Goal: Task Accomplishment & Management: Manage account settings

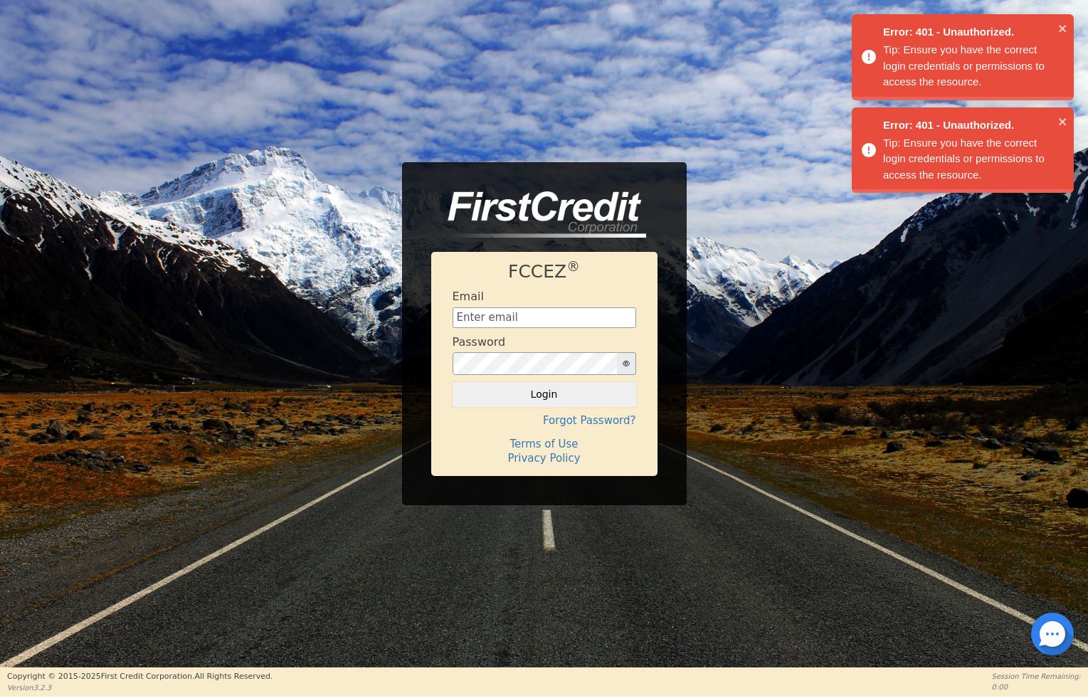
click at [563, 327] on input "text" at bounding box center [545, 318] width 184 height 21
type input "[EMAIL_ADDRESS][DOMAIN_NAME]"
click at [565, 390] on button "Login" at bounding box center [545, 394] width 184 height 24
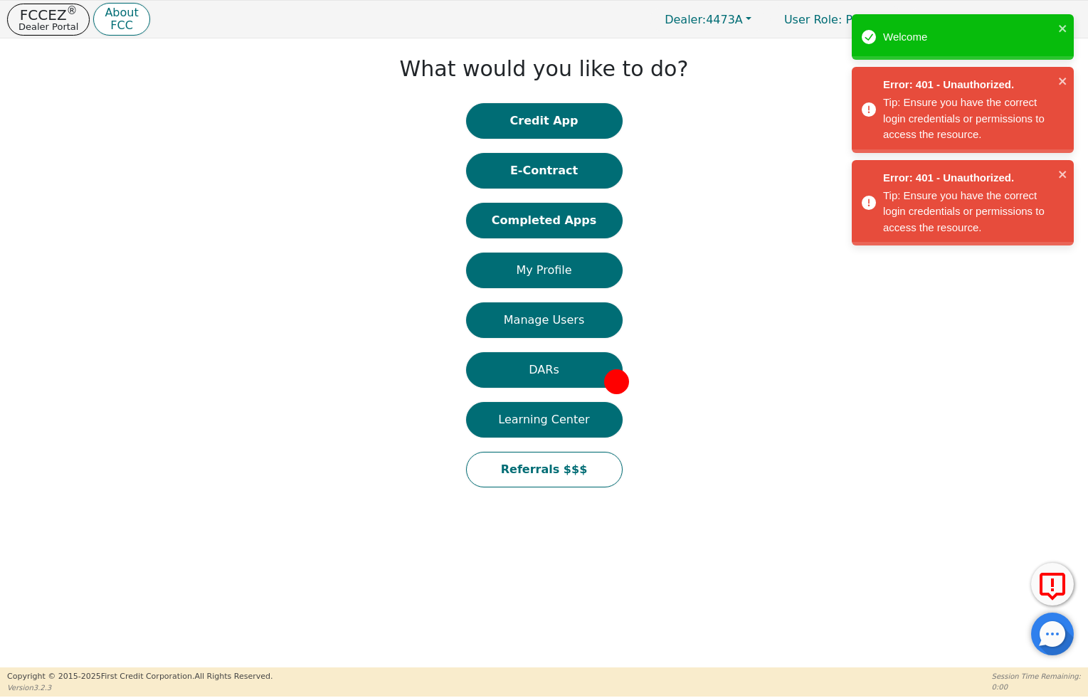
click at [1058, 29] on div "Welcome" at bounding box center [958, 37] width 201 height 25
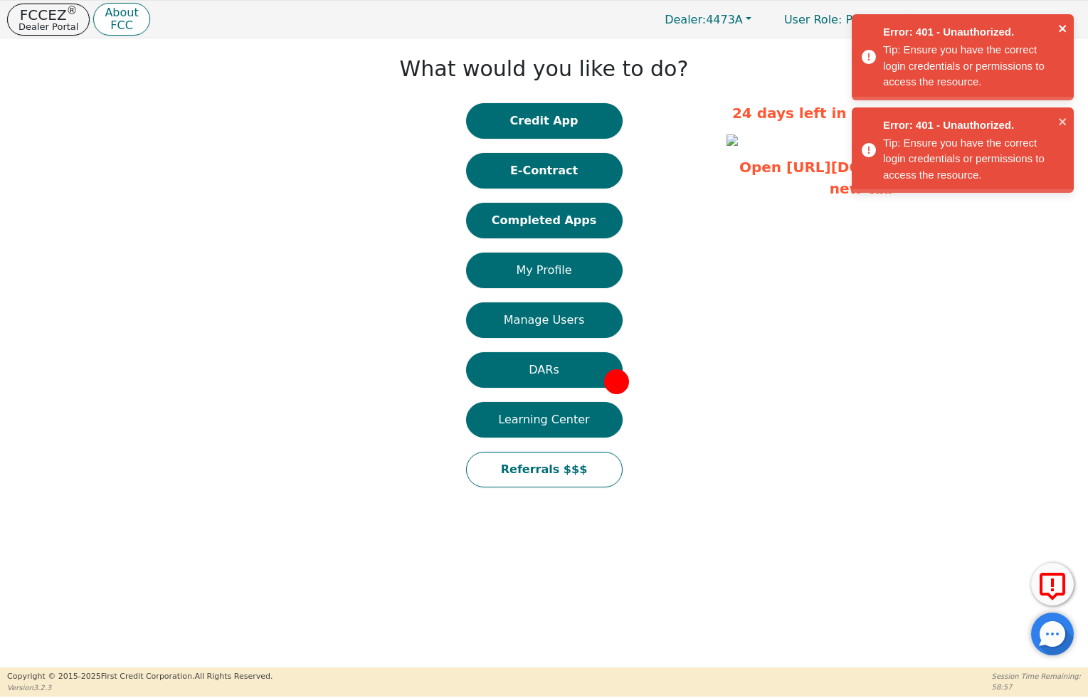
click at [1058, 29] on icon "close" at bounding box center [1063, 28] width 10 height 11
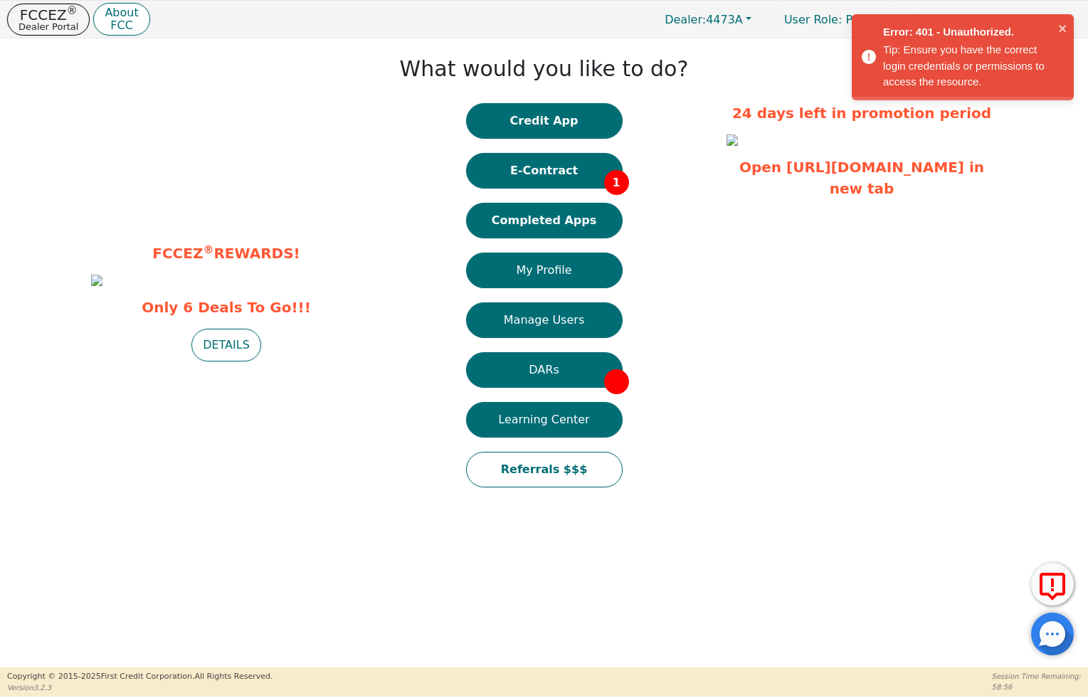
click at [1058, 29] on icon "close" at bounding box center [1063, 28] width 10 height 11
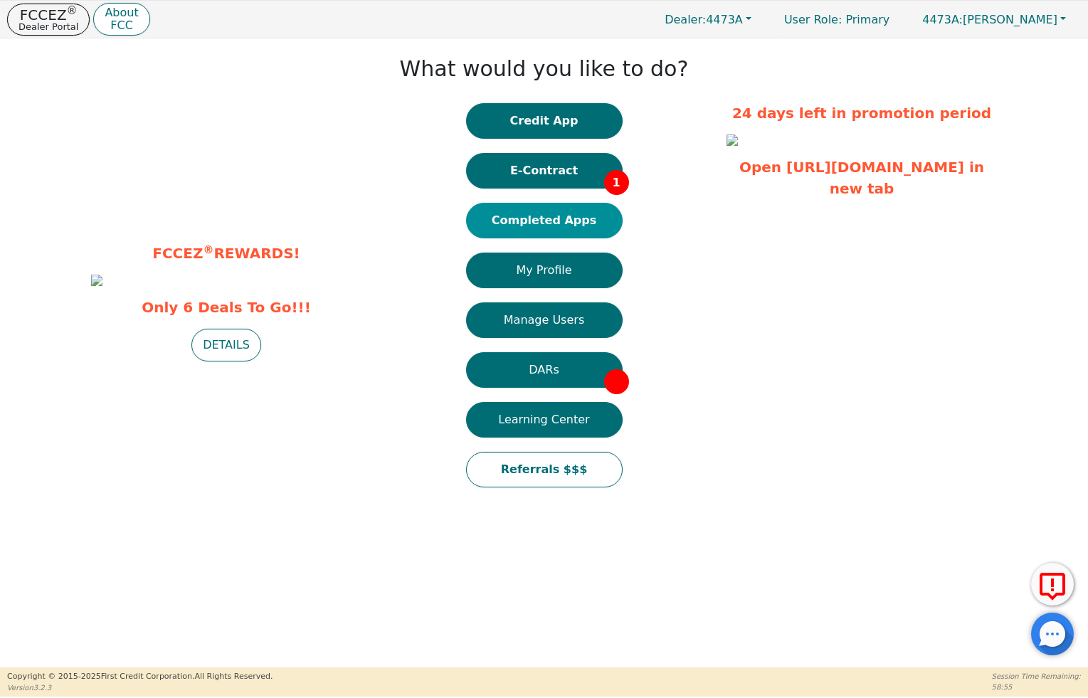
click at [610, 221] on button "Completed Apps" at bounding box center [544, 221] width 157 height 36
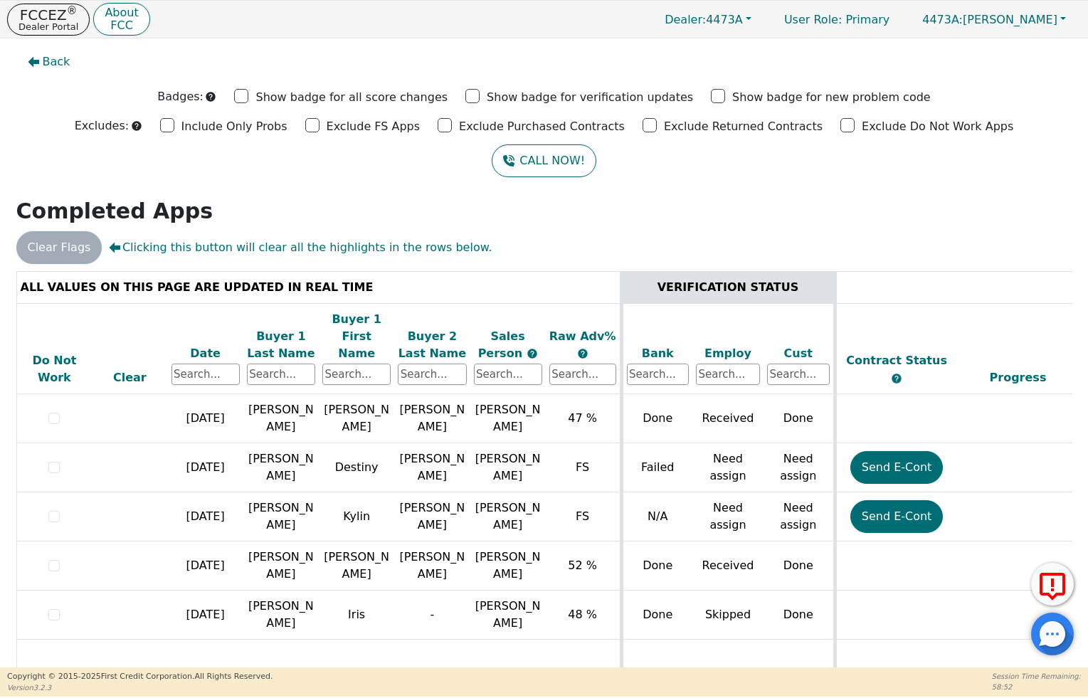
click at [201, 345] on div "Date" at bounding box center [206, 353] width 68 height 17
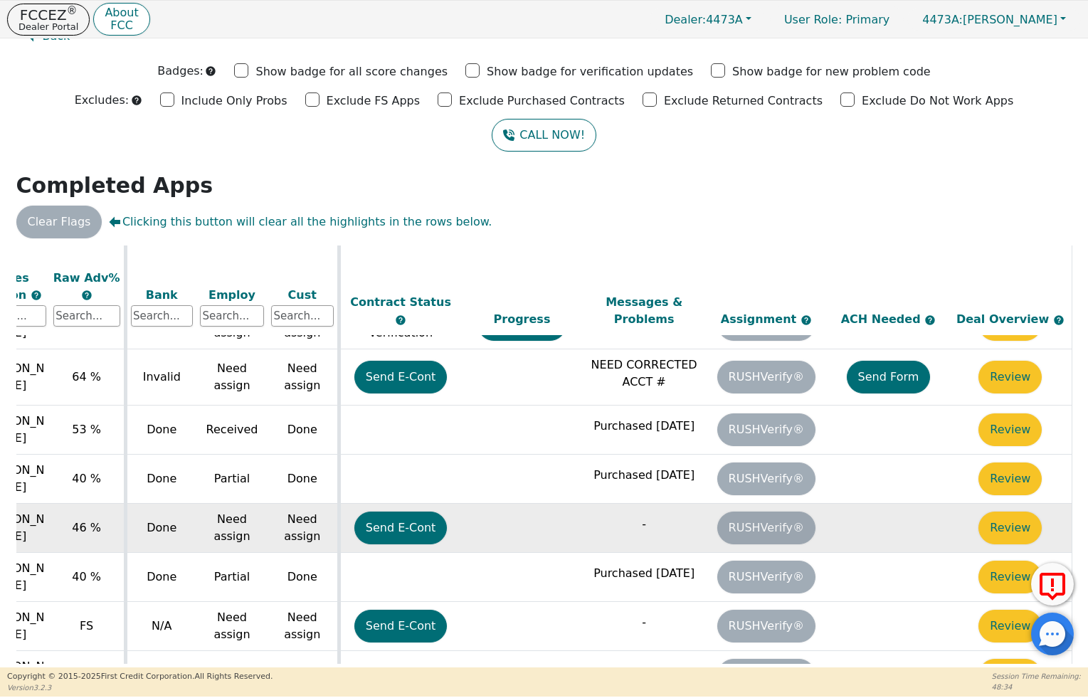
scroll to position [216, 505]
click at [999, 517] on button "Review" at bounding box center [1010, 528] width 63 height 33
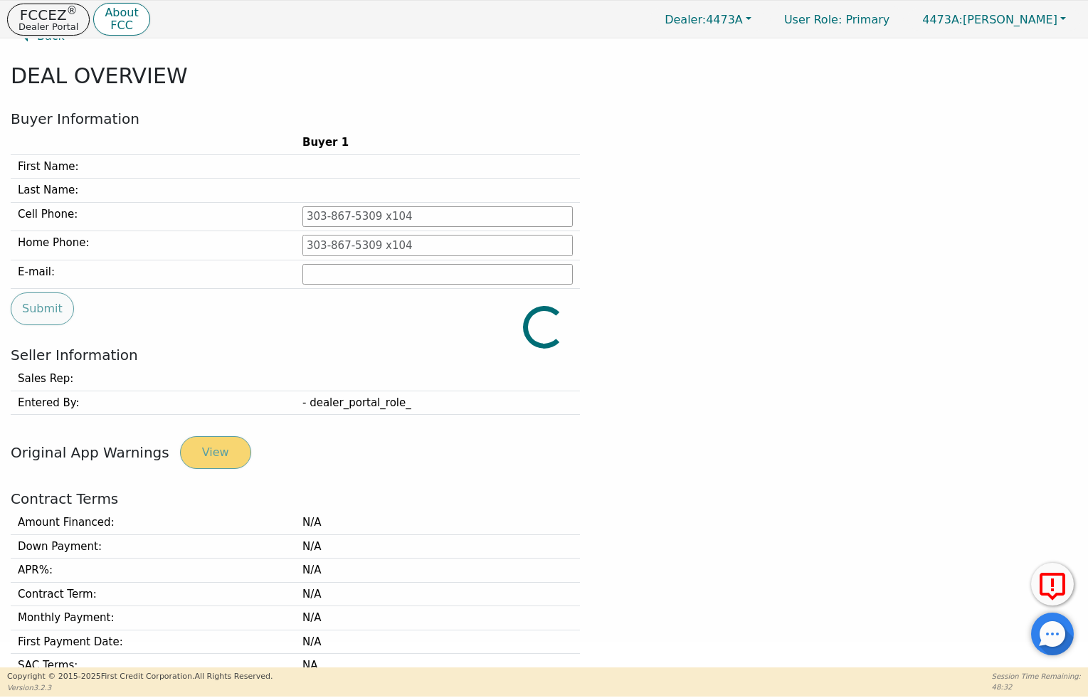
type input "[PHONE_NUMBER]"
type input "[EMAIL_ADDRESS][DOMAIN_NAME]"
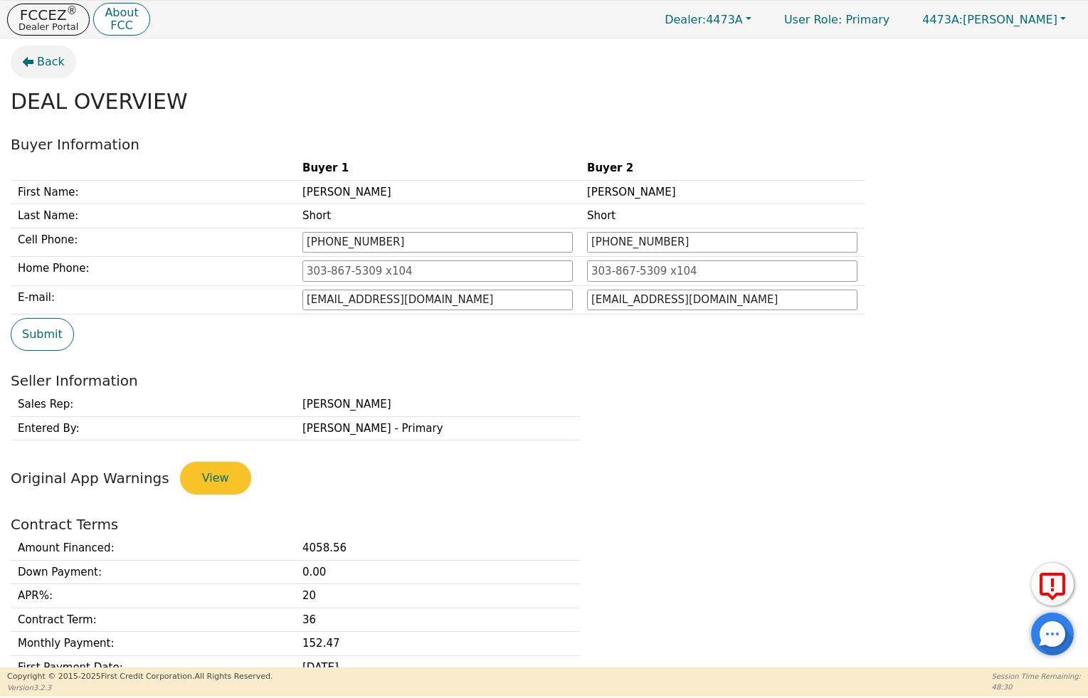
click at [46, 70] on button "Back" at bounding box center [43, 62] width 65 height 33
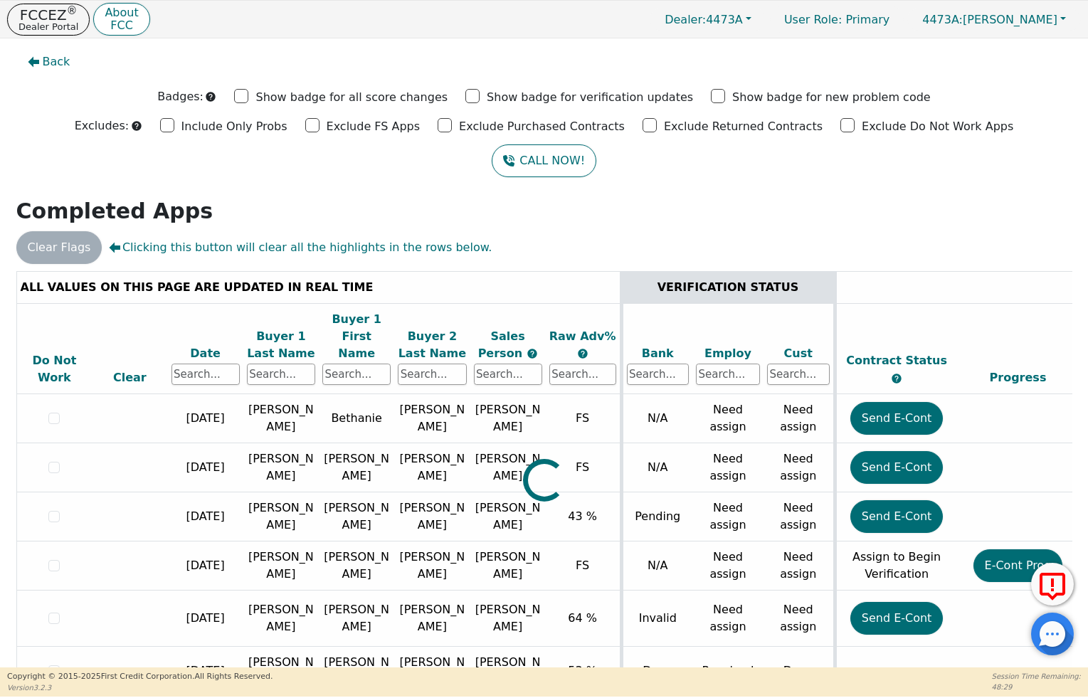
click at [46, 70] on button "Back" at bounding box center [48, 62] width 65 height 33
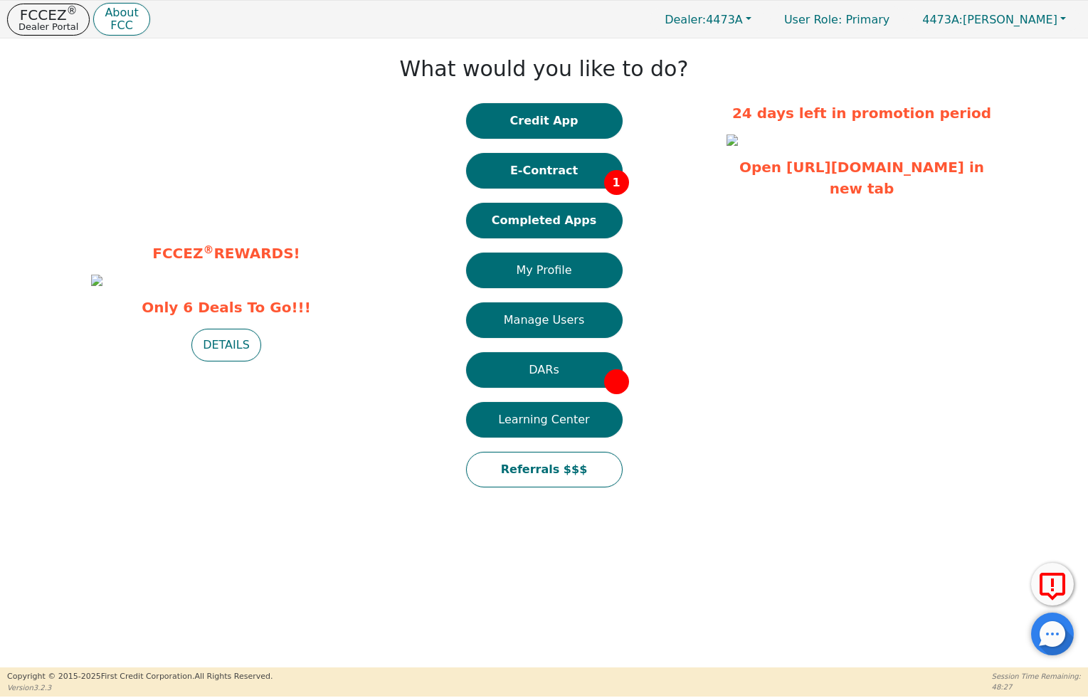
click at [534, 189] on div "Credit App E-Contract 1 Completed Apps My Profile Manage Users DARs Learning Ce…" at bounding box center [544, 302] width 157 height 399
click at [532, 179] on button "E-Contract 1" at bounding box center [544, 171] width 157 height 36
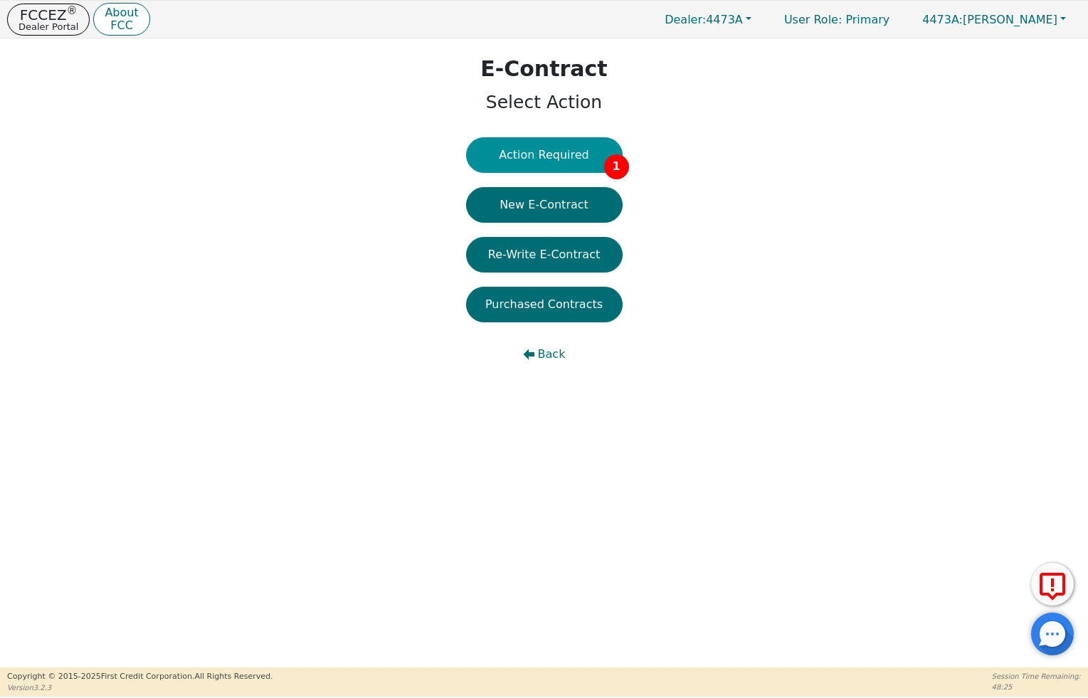
click at [536, 166] on button "Action Required 1" at bounding box center [544, 155] width 157 height 36
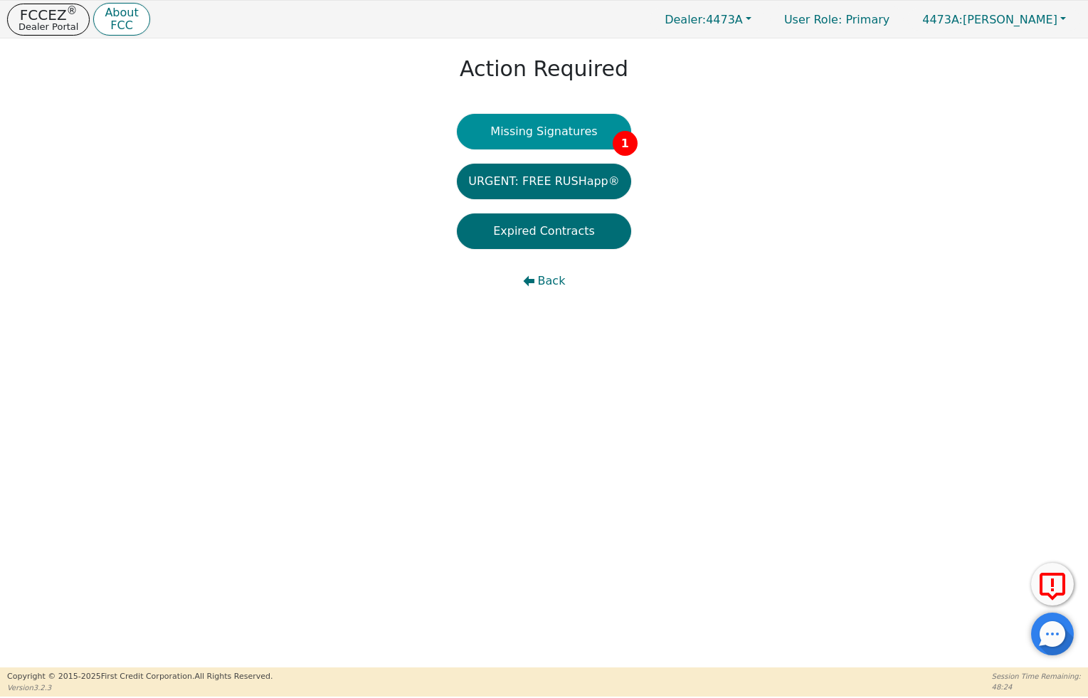
click at [555, 137] on button "Missing Signatures 1" at bounding box center [544, 132] width 174 height 36
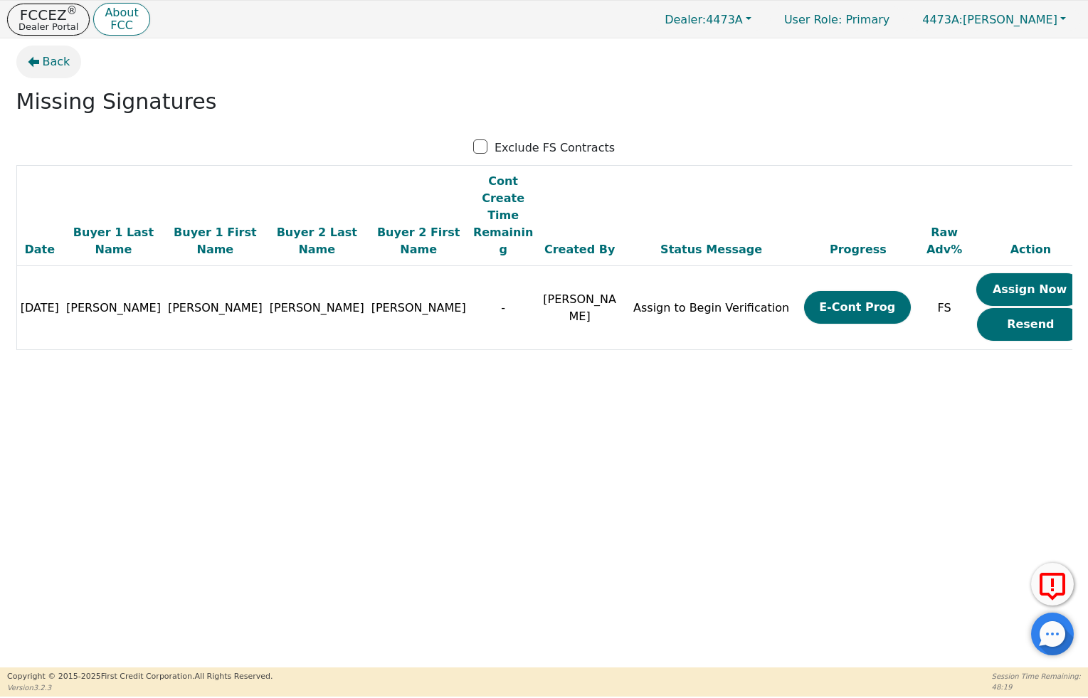
click at [51, 68] on span "Back" at bounding box center [57, 61] width 28 height 17
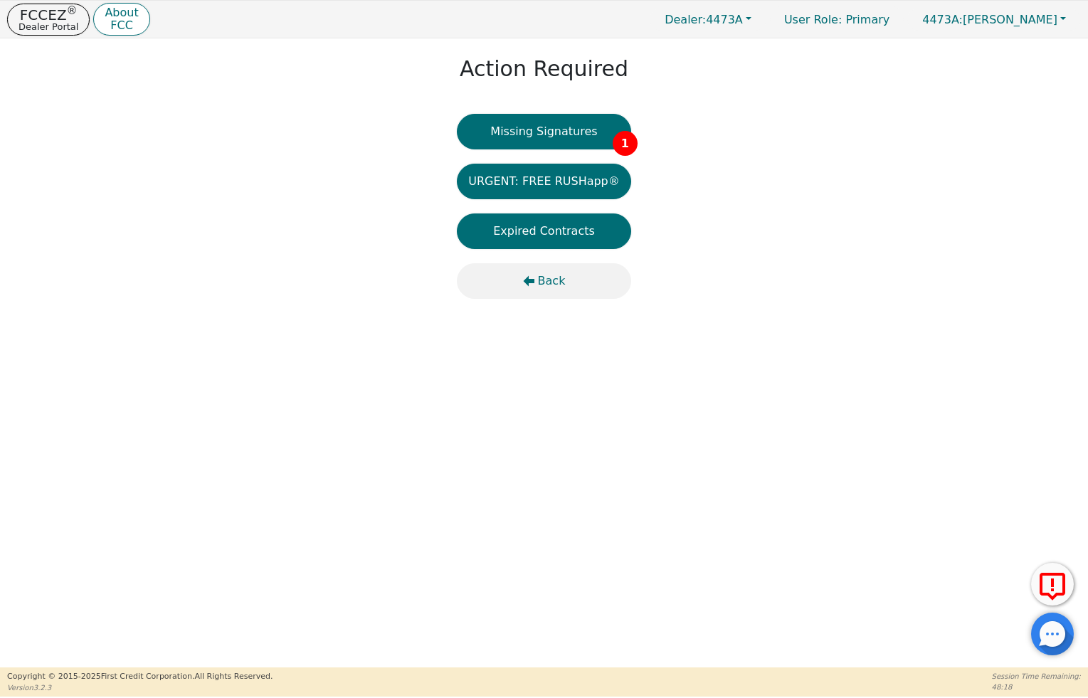
click at [550, 285] on span "Back" at bounding box center [552, 281] width 28 height 17
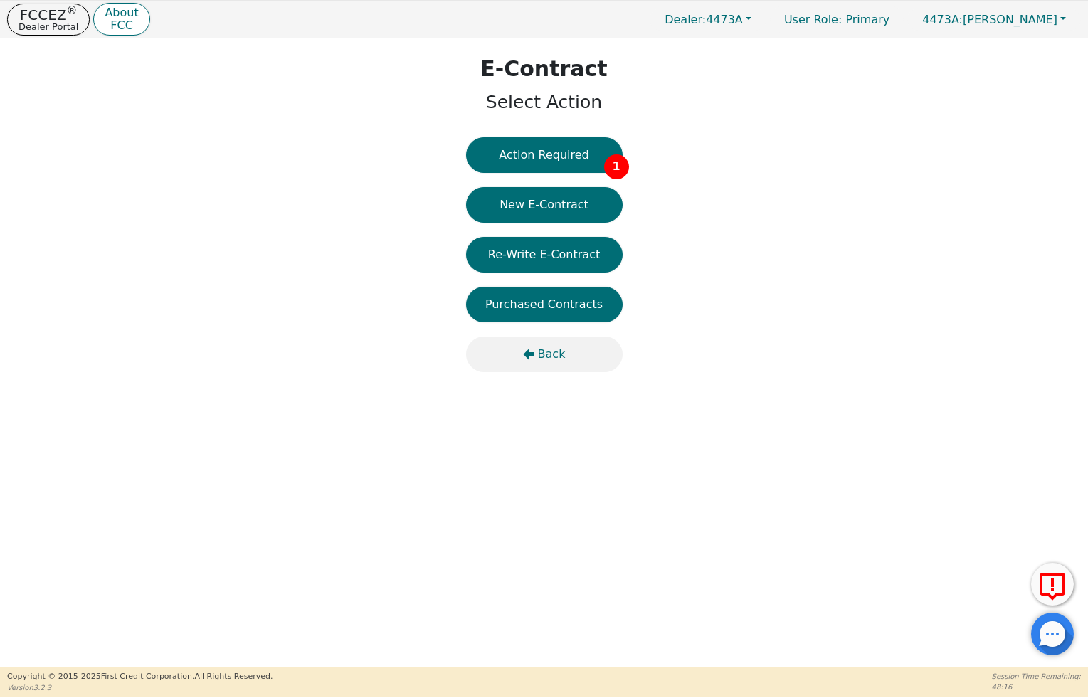
click at [532, 357] on icon "button" at bounding box center [528, 354] width 11 height 11
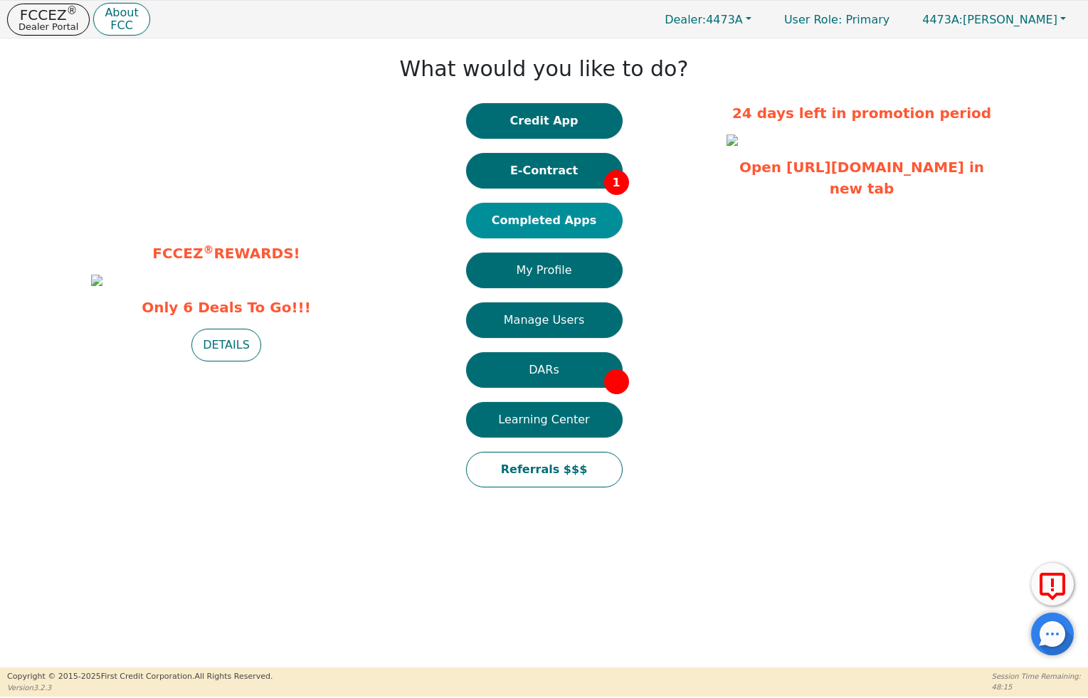
click at [517, 223] on button "Completed Apps" at bounding box center [544, 221] width 157 height 36
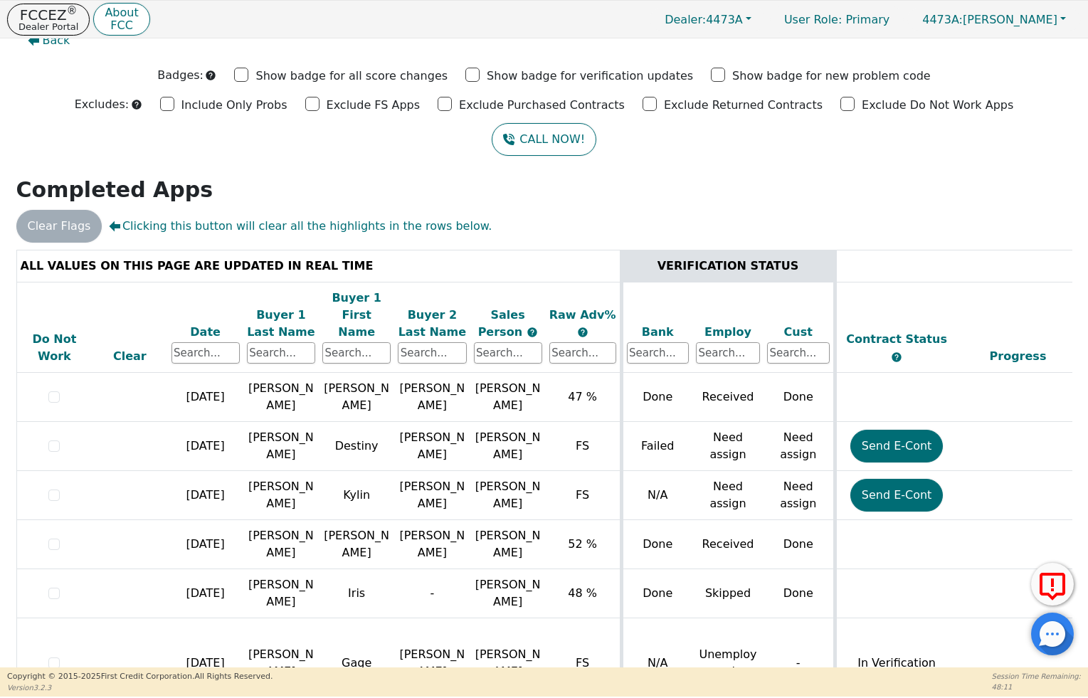
click at [212, 324] on div "Date" at bounding box center [206, 332] width 68 height 17
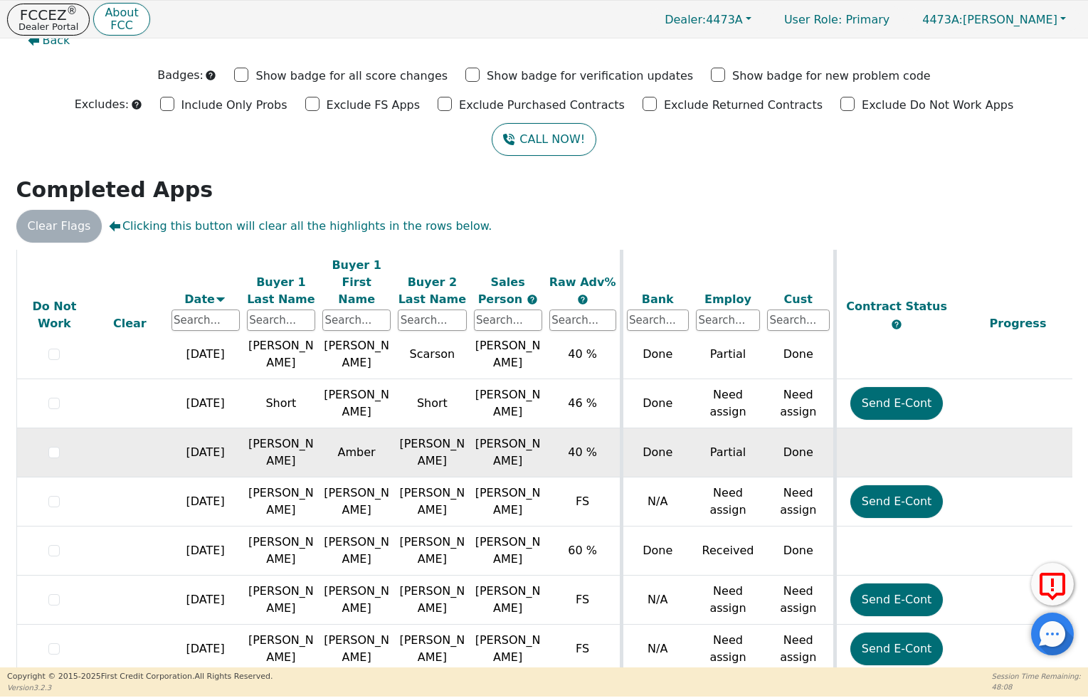
scroll to position [354, 0]
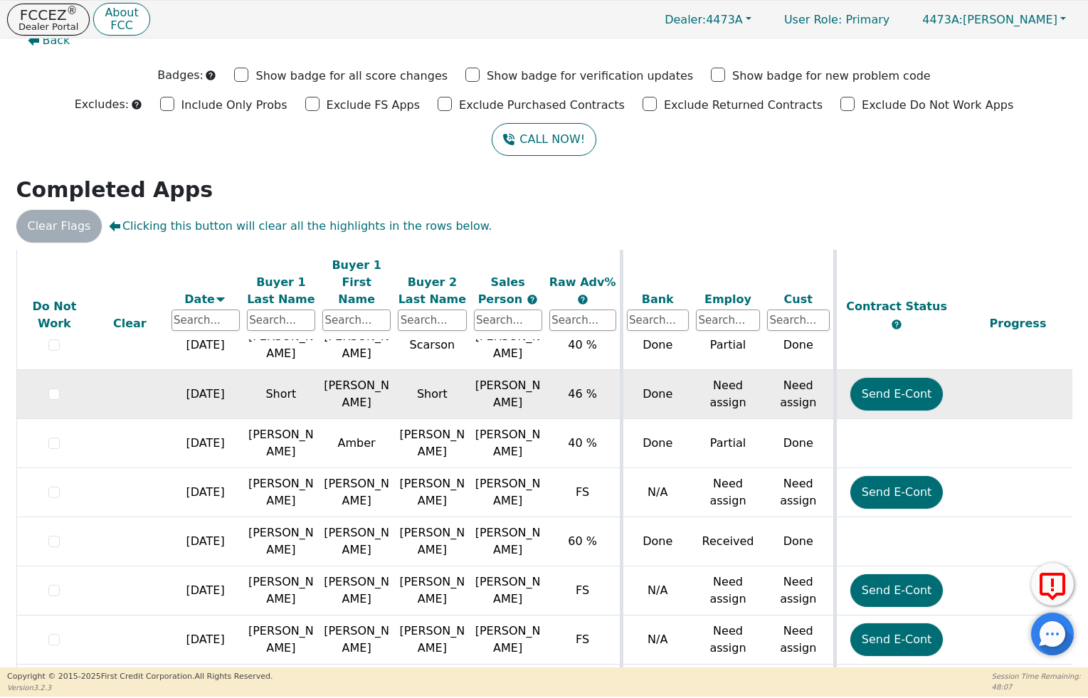
click at [368, 397] on td "[PERSON_NAME]" at bounding box center [356, 394] width 75 height 49
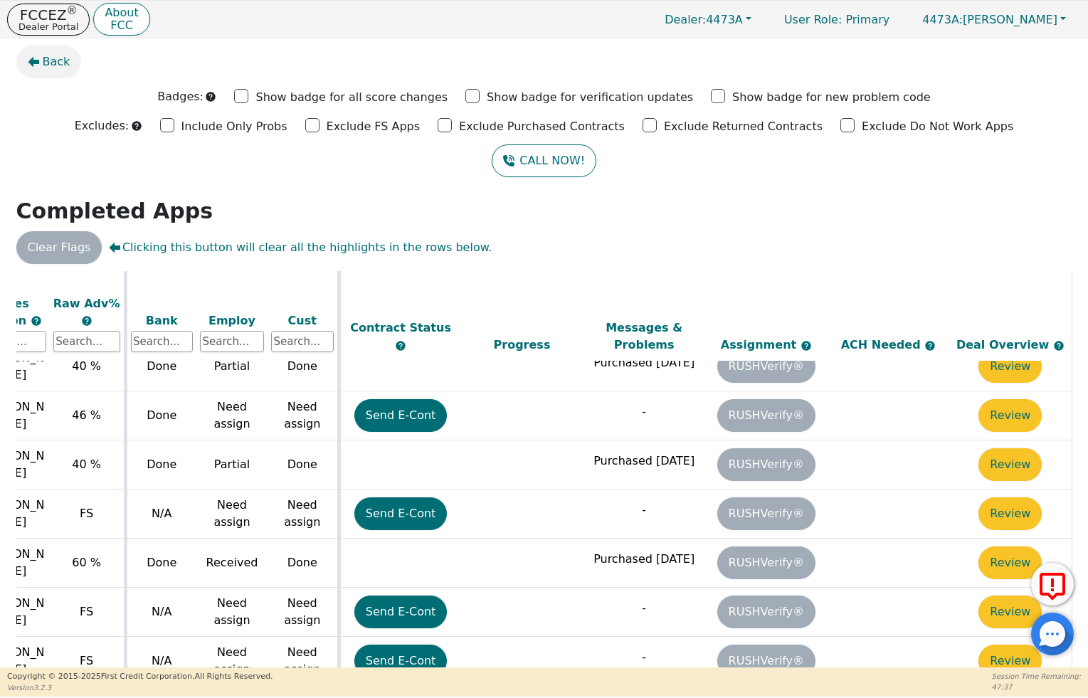
scroll to position [0, 0]
click at [59, 58] on span "Back" at bounding box center [57, 61] width 28 height 17
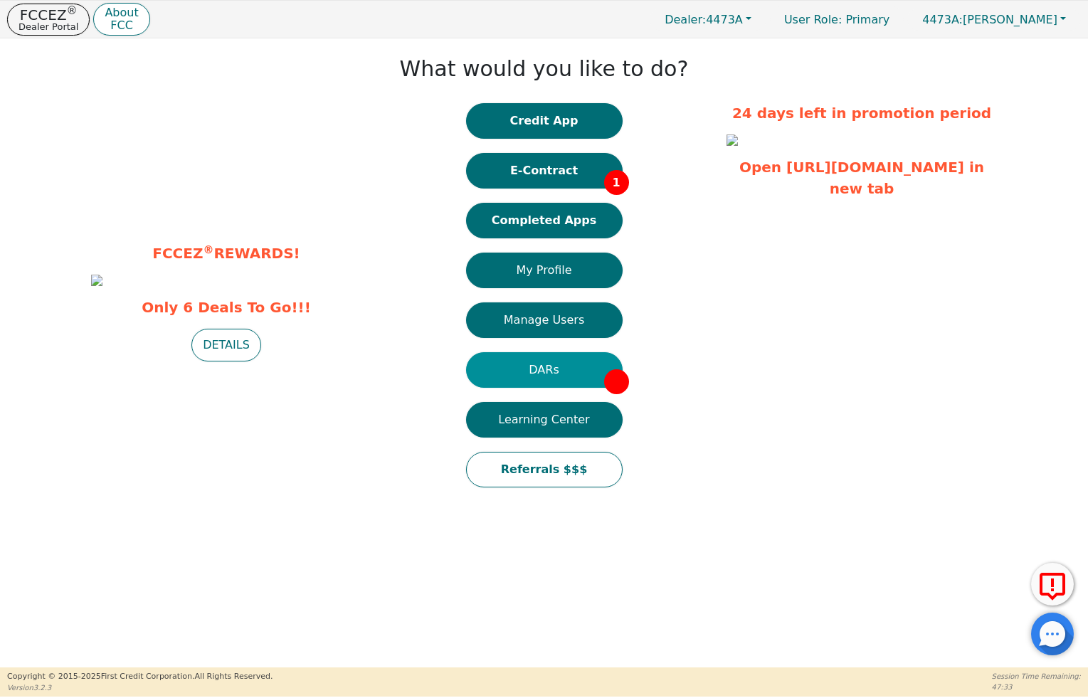
click at [562, 367] on button "DARs" at bounding box center [544, 370] width 157 height 36
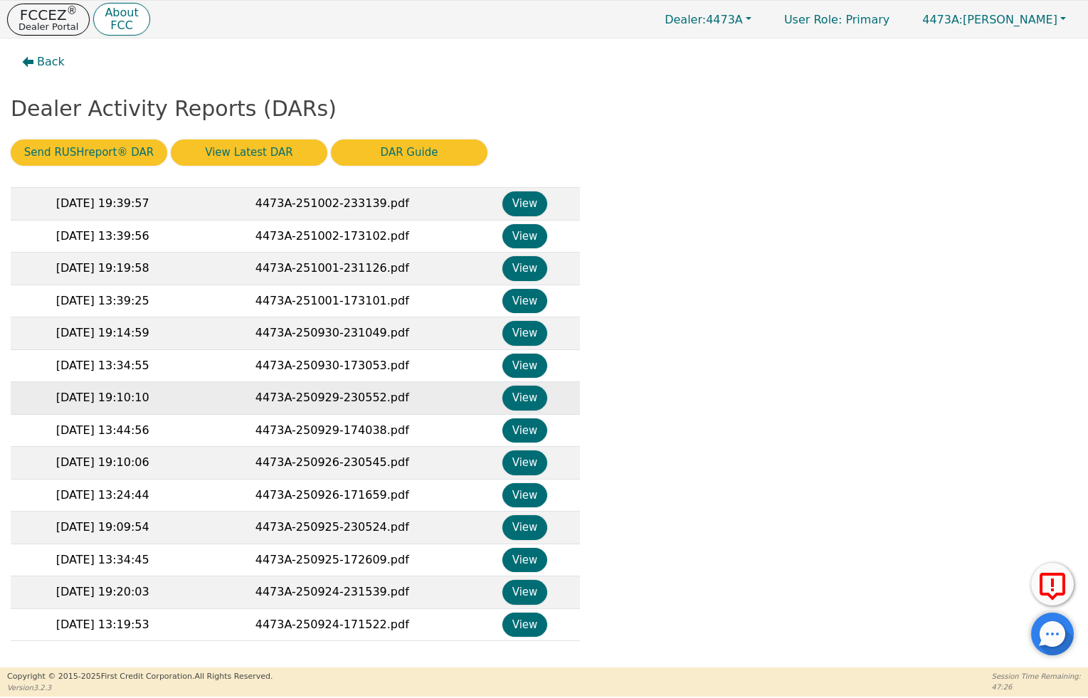
scroll to position [284, 0]
click at [510, 518] on button "View" at bounding box center [525, 527] width 45 height 25
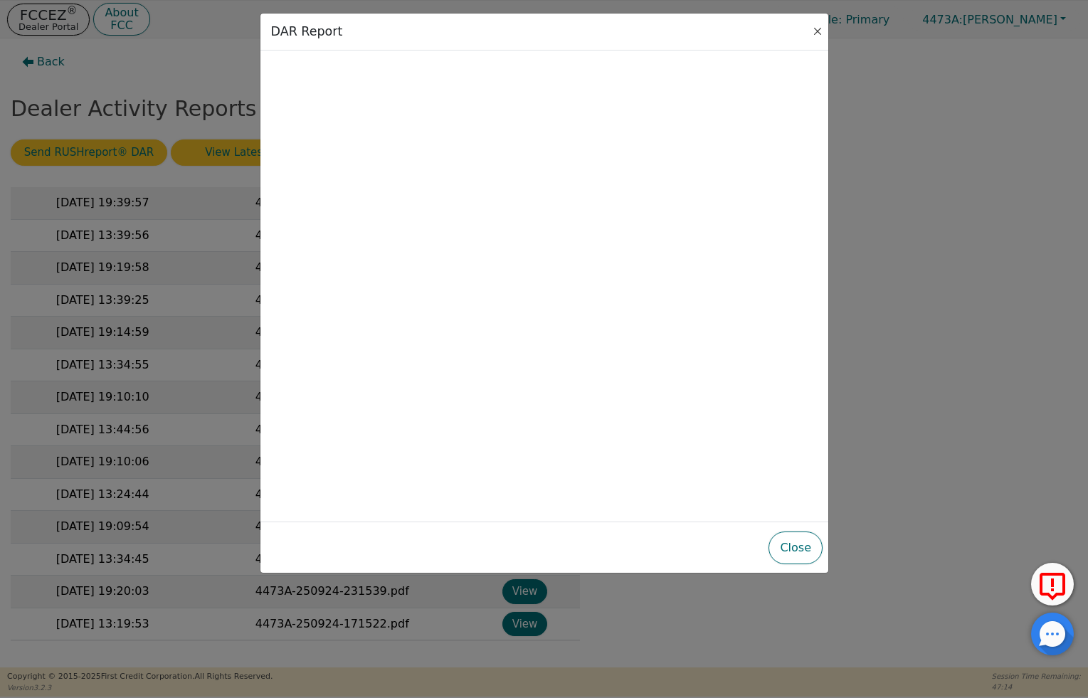
click at [814, 33] on button "Close" at bounding box center [818, 31] width 14 height 14
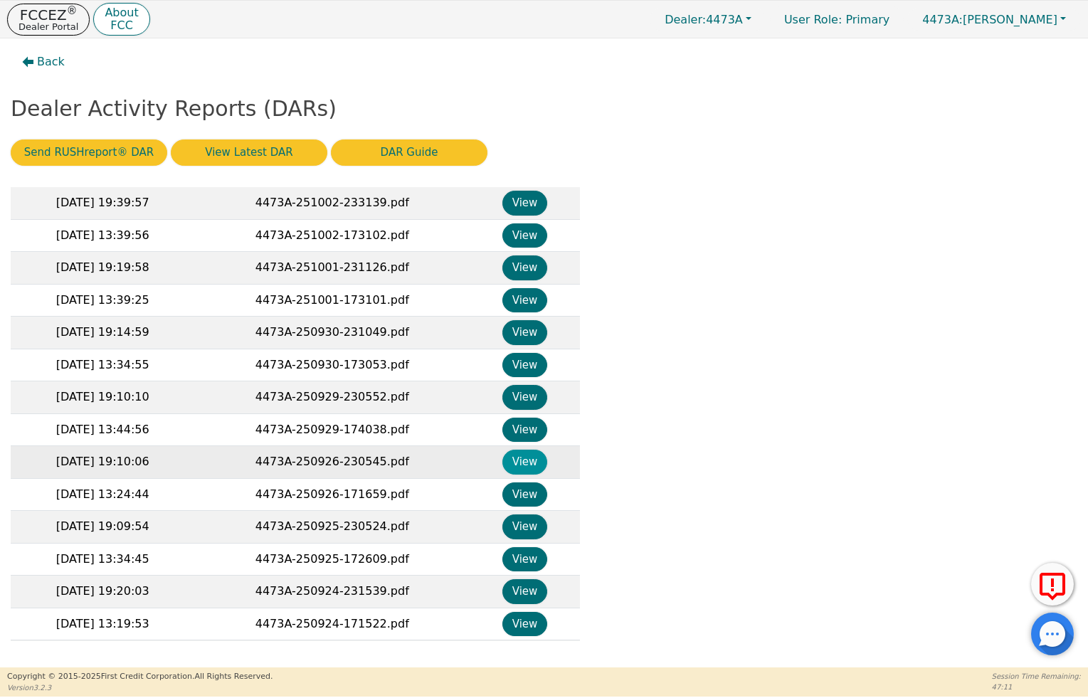
click at [517, 464] on button "View" at bounding box center [525, 462] width 45 height 25
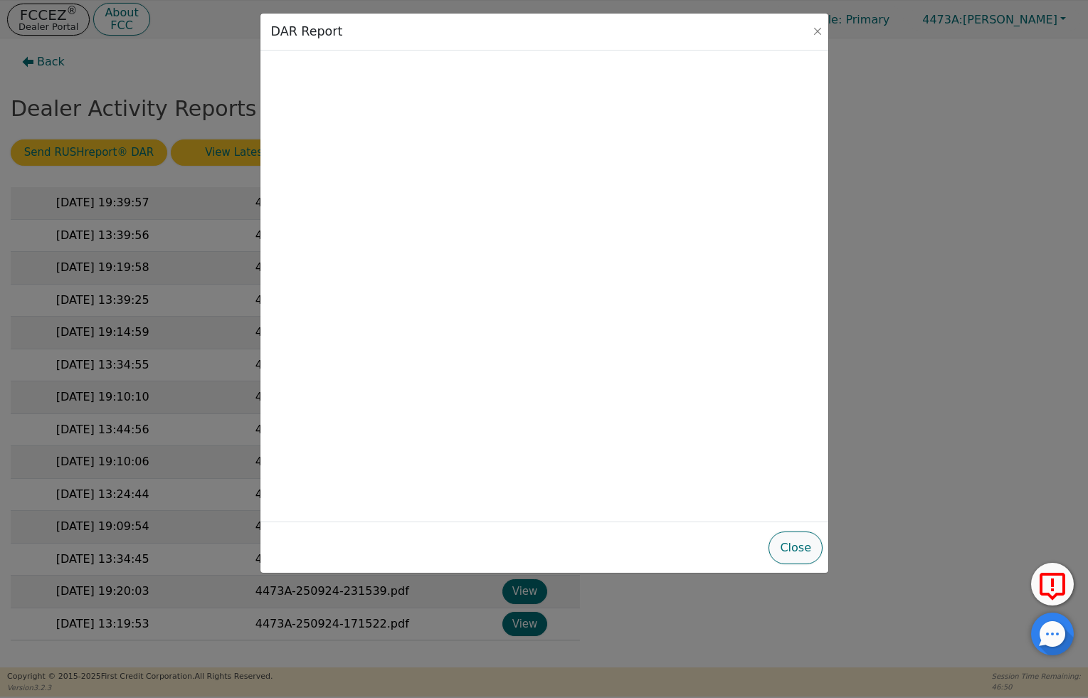
click at [794, 552] on button "Close" at bounding box center [796, 548] width 54 height 33
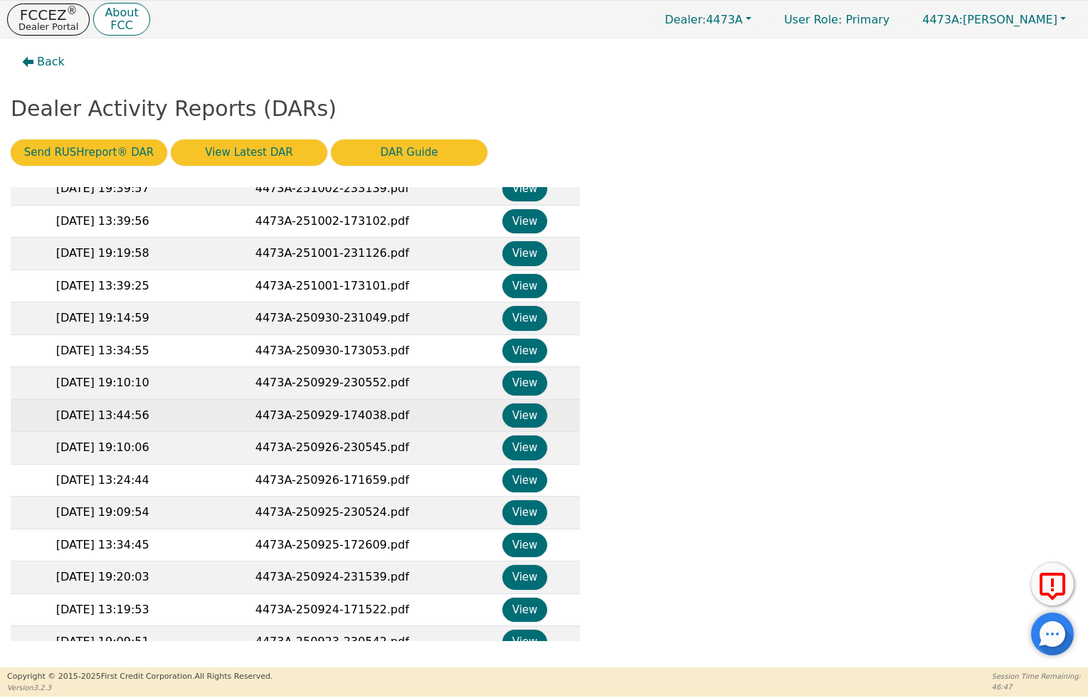
scroll to position [0, 0]
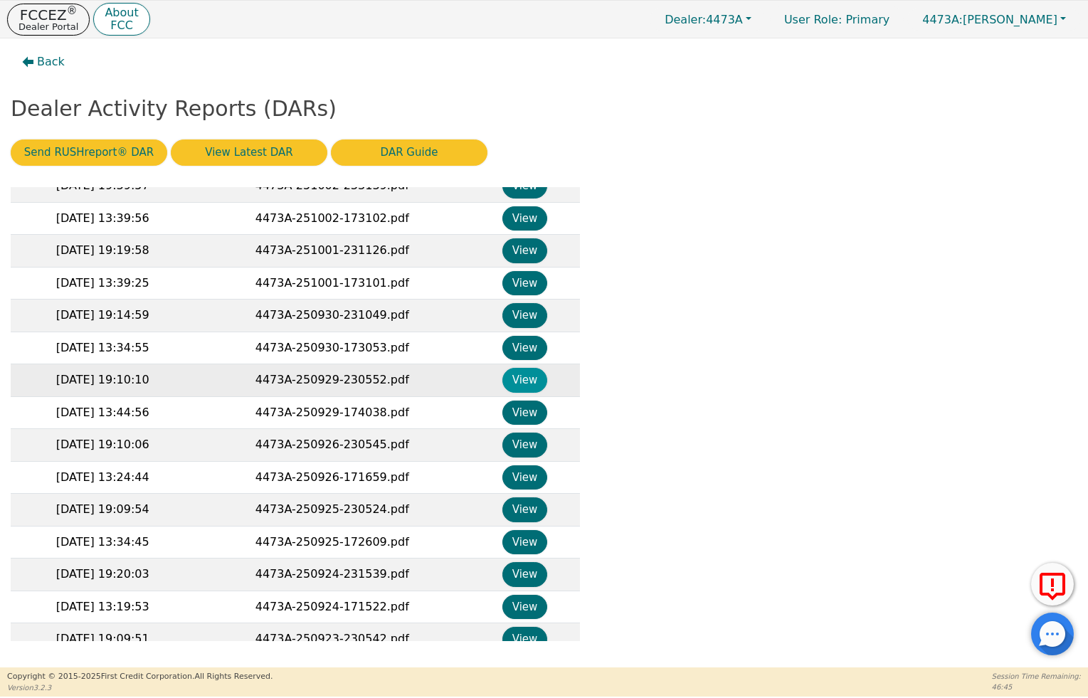
click at [514, 379] on button "View" at bounding box center [525, 380] width 45 height 25
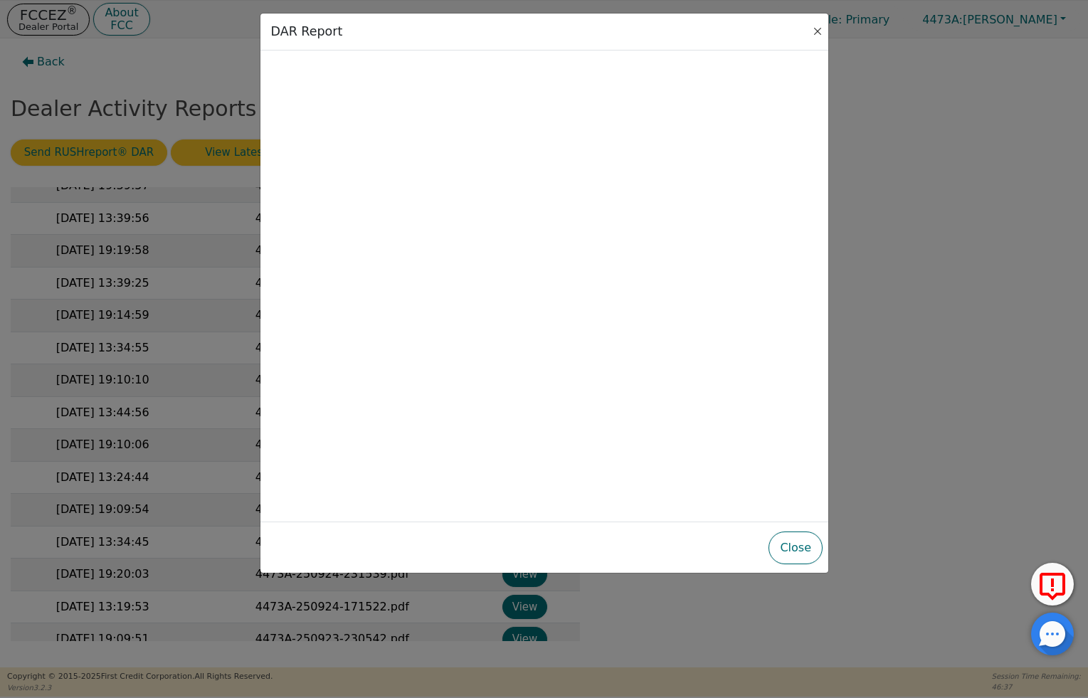
click at [816, 27] on button "Close" at bounding box center [818, 31] width 14 height 14
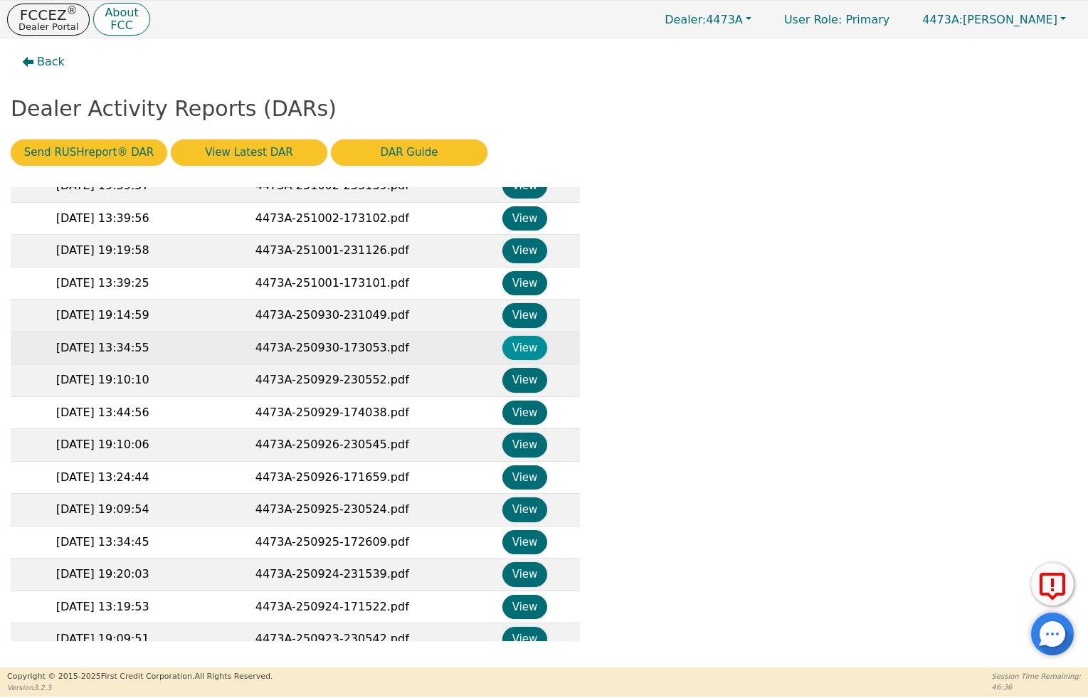
click at [518, 347] on button "View" at bounding box center [525, 348] width 45 height 25
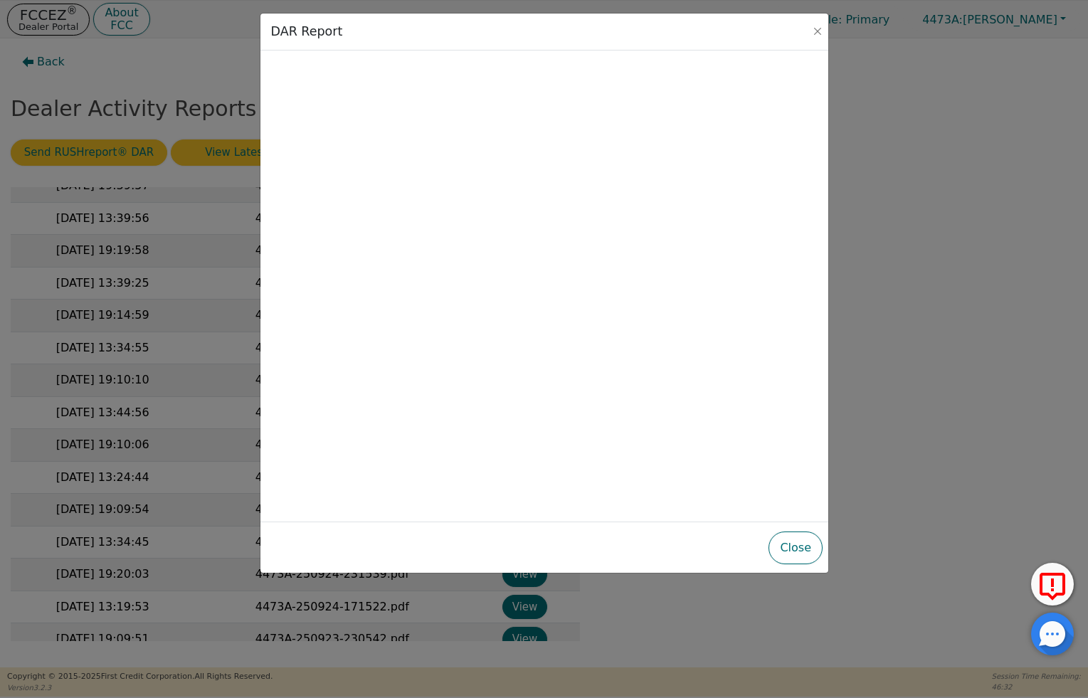
click at [814, 39] on div "DAR Report" at bounding box center [545, 32] width 568 height 37
drag, startPoint x: 815, startPoint y: 34, endPoint x: 813, endPoint y: 41, distance: 7.4
click at [816, 34] on button "Close" at bounding box center [818, 31] width 14 height 14
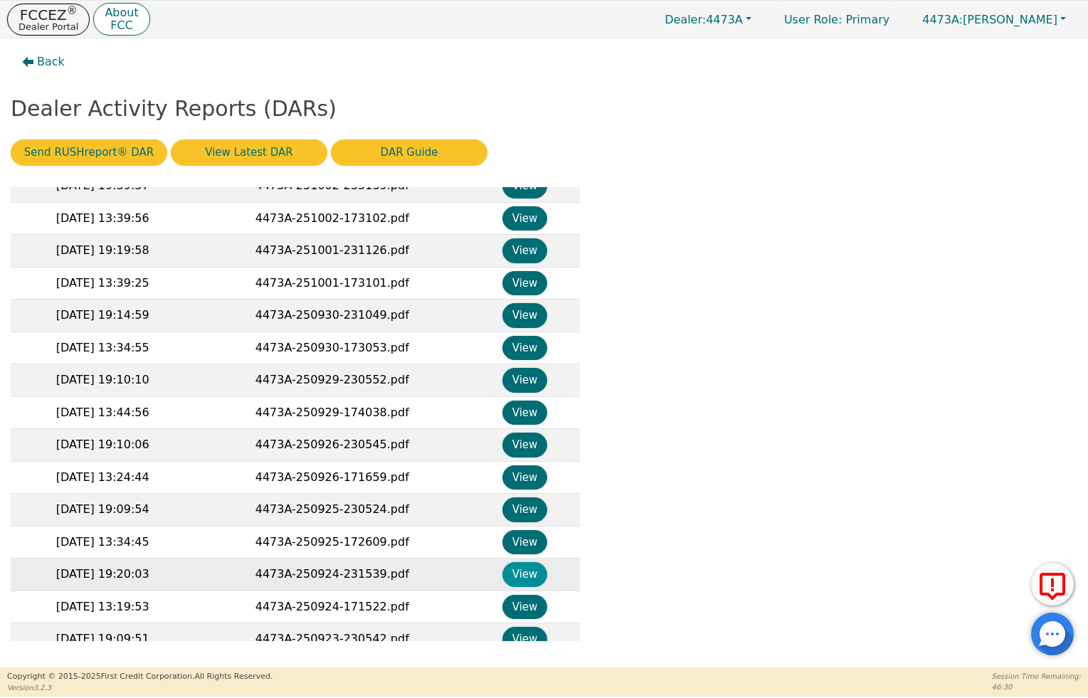
click at [504, 568] on button "View" at bounding box center [525, 574] width 45 height 25
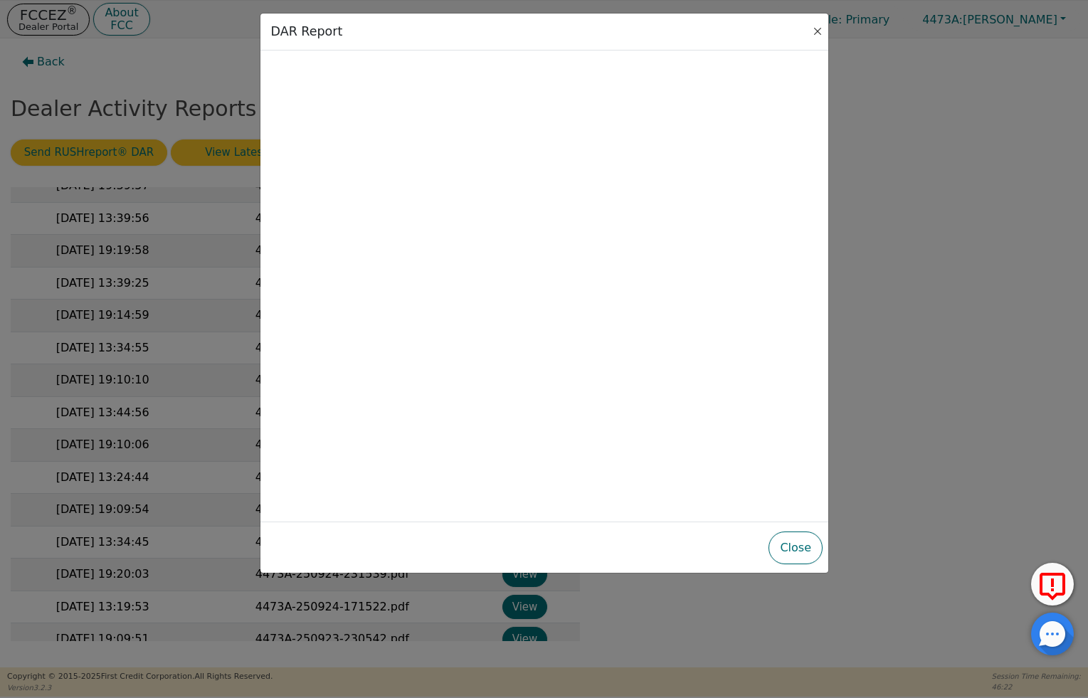
click at [811, 35] on button "Close" at bounding box center [818, 31] width 14 height 14
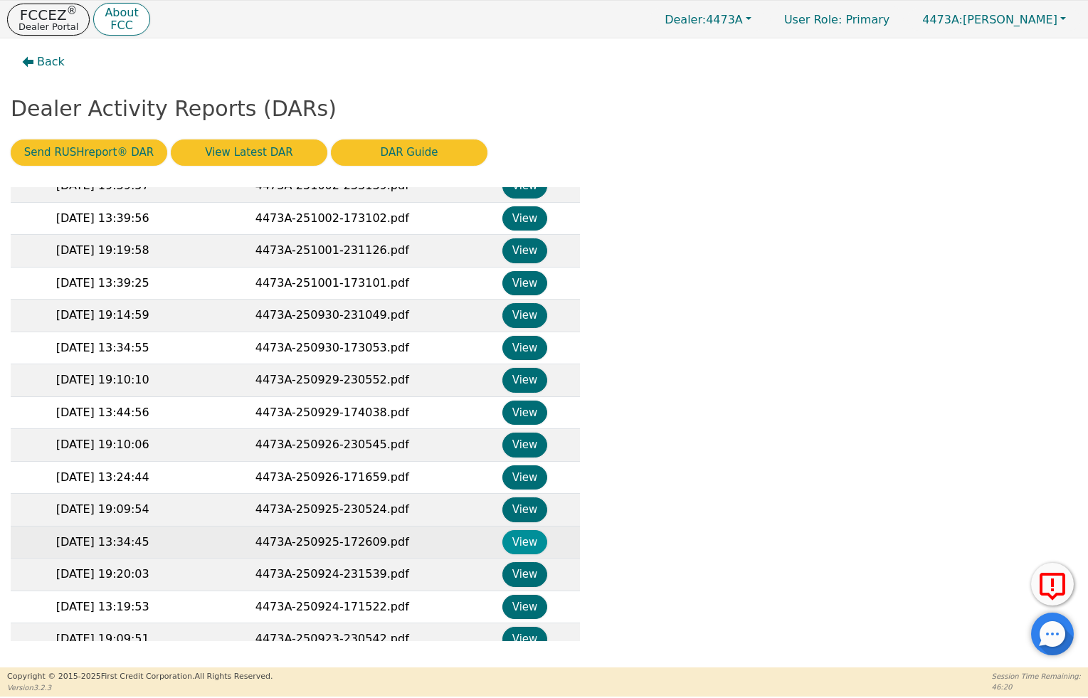
click at [509, 530] on button "View" at bounding box center [525, 542] width 45 height 25
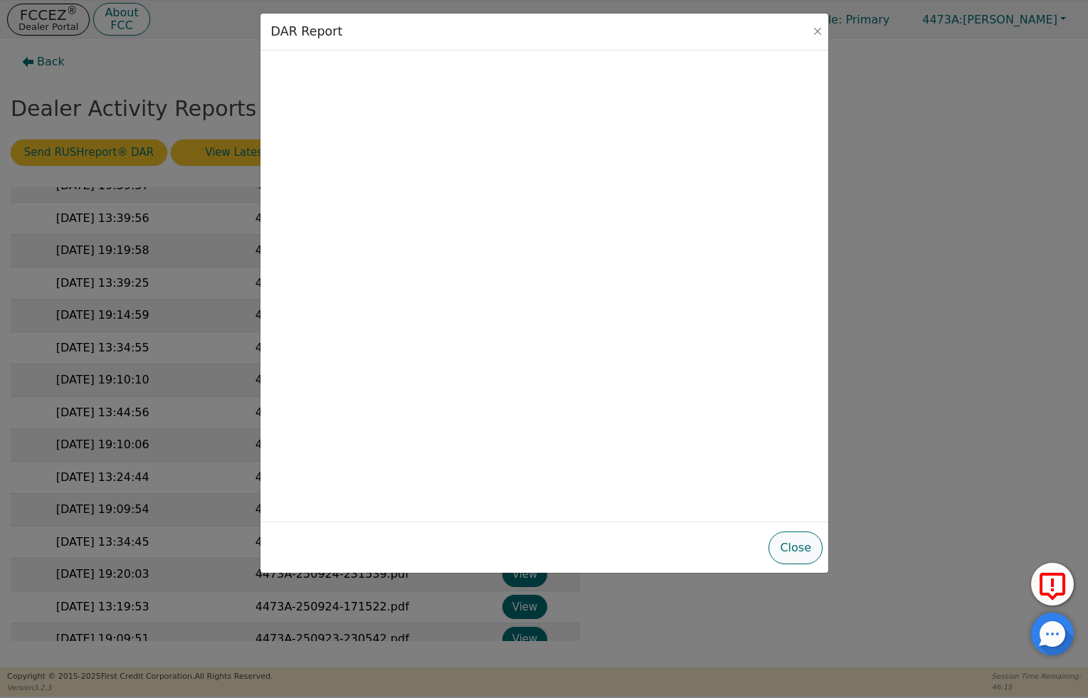
click at [792, 546] on button "Close" at bounding box center [796, 548] width 54 height 33
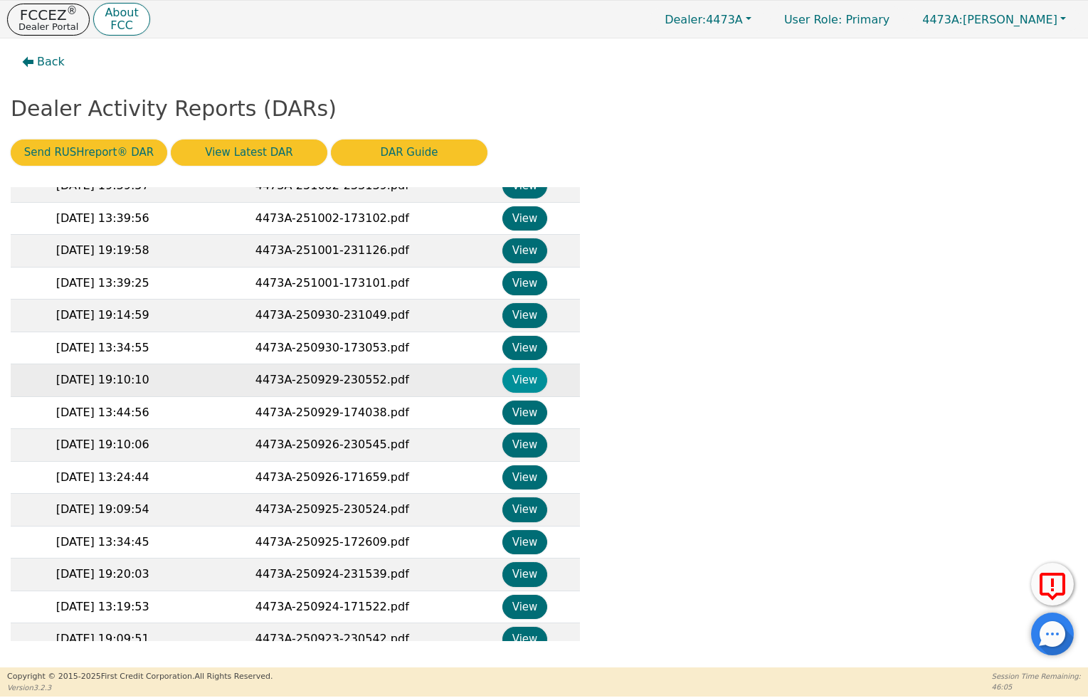
click at [530, 377] on button "View" at bounding box center [525, 380] width 45 height 25
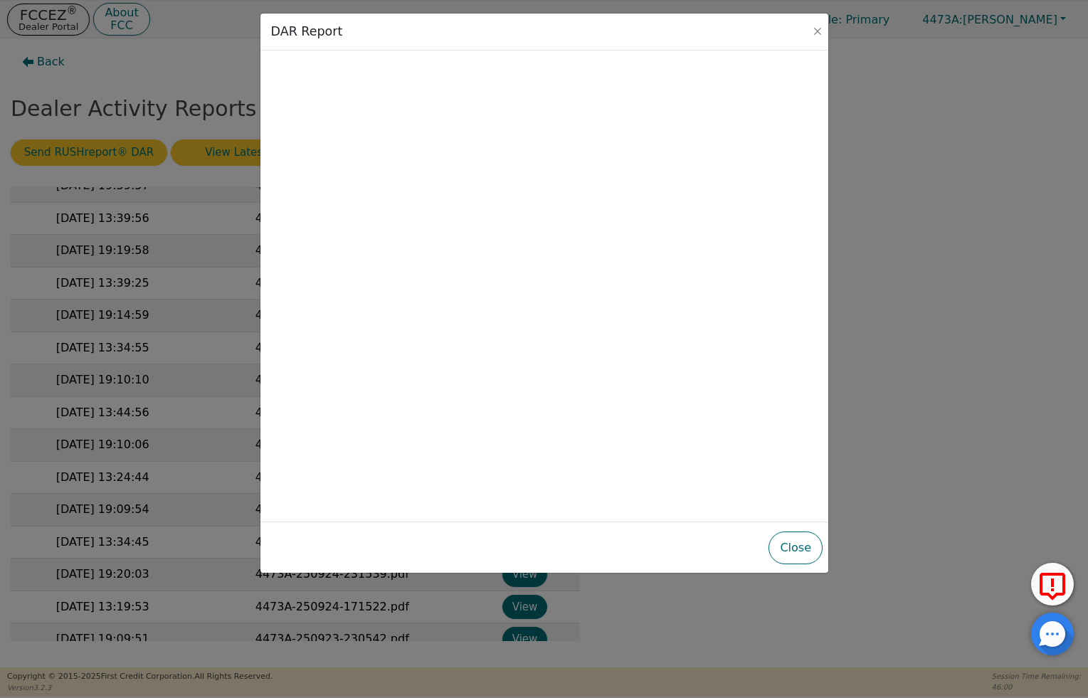
click at [769, 542] on div "Close" at bounding box center [544, 548] width 557 height 40
click at [798, 545] on button "Close" at bounding box center [796, 548] width 54 height 33
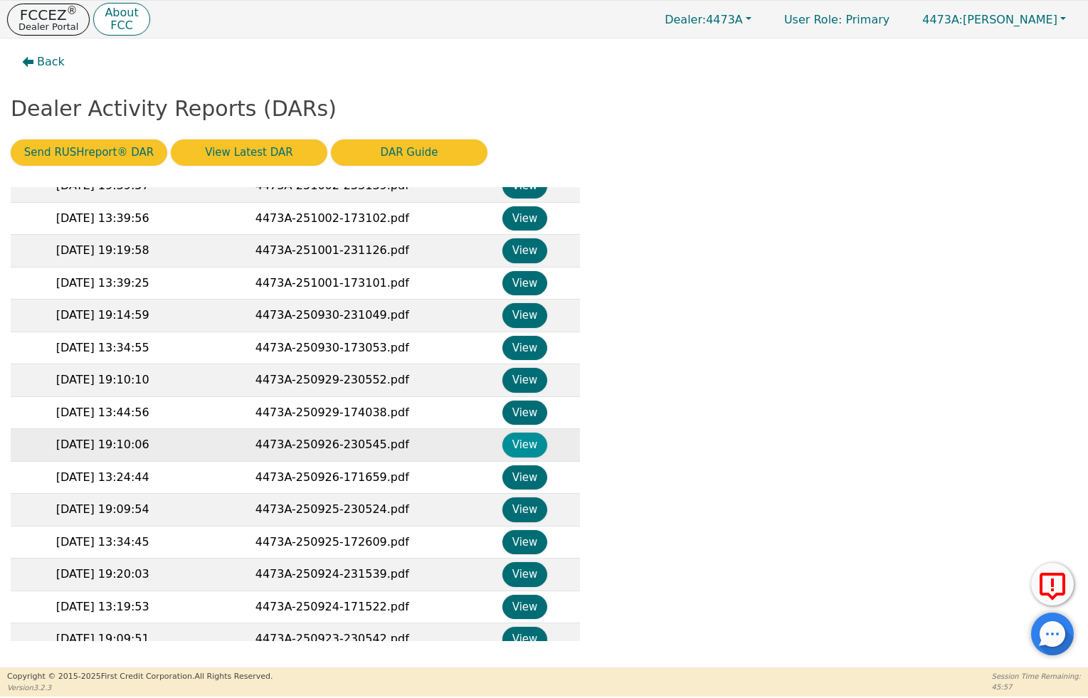
click at [520, 439] on button "View" at bounding box center [525, 445] width 45 height 25
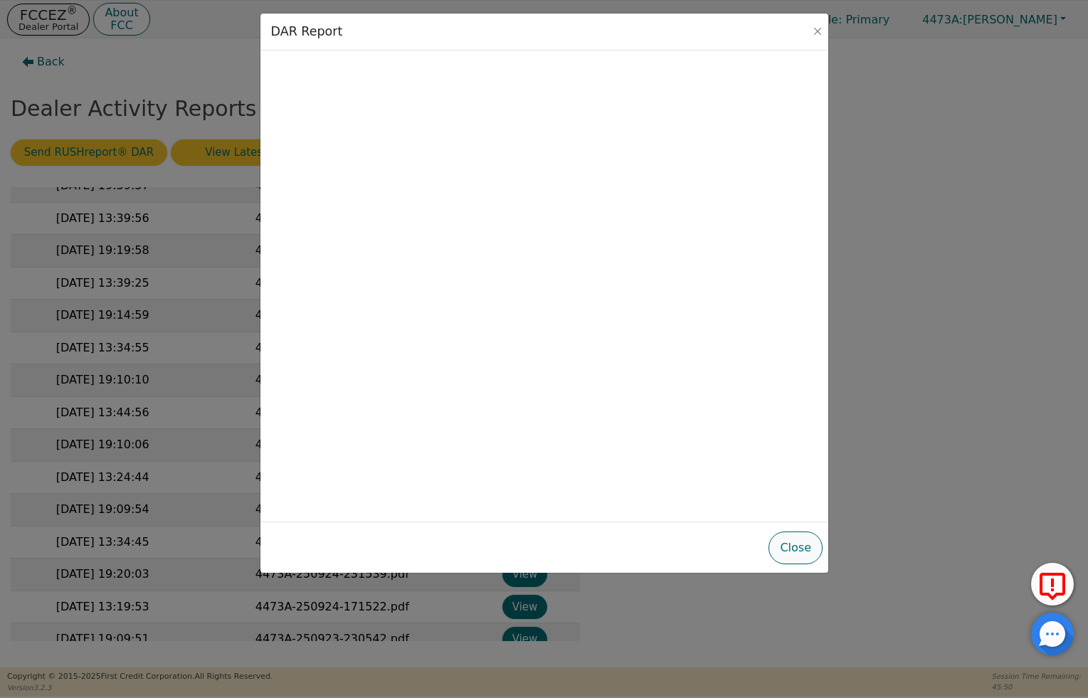
click at [784, 543] on button "Close" at bounding box center [796, 548] width 54 height 33
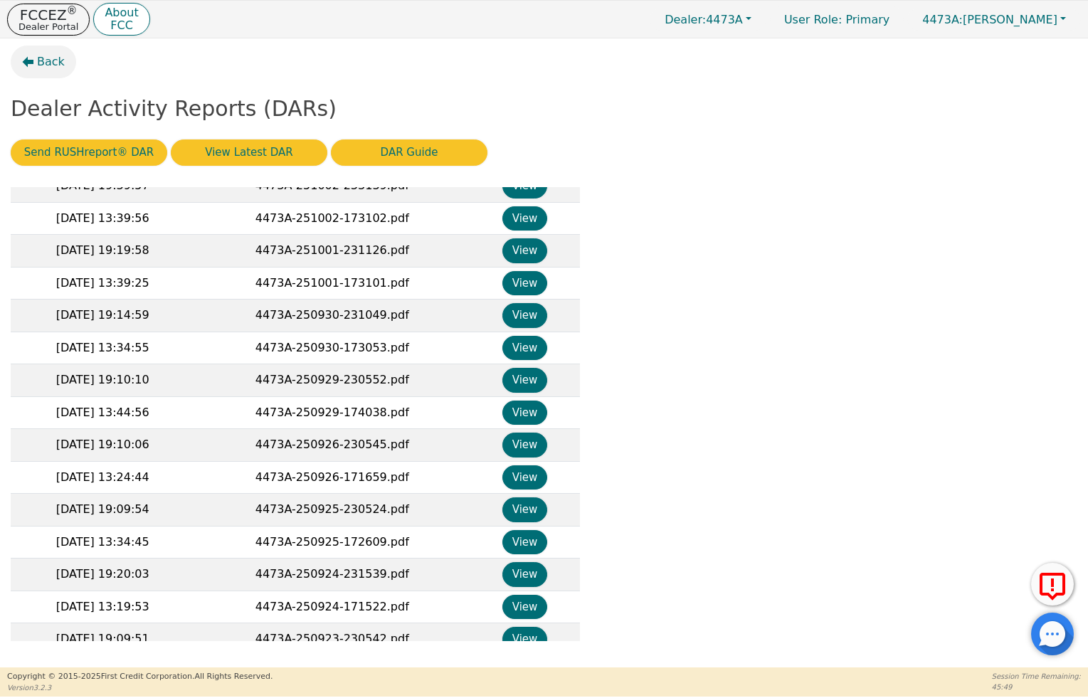
click at [53, 66] on span "Back" at bounding box center [51, 61] width 28 height 17
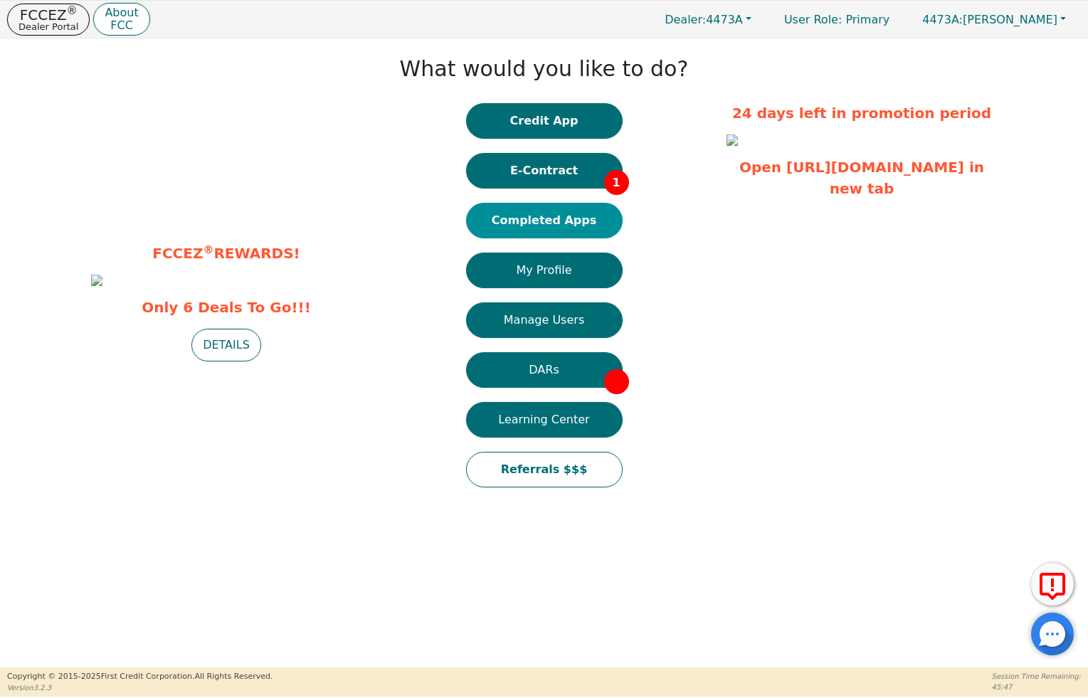
click at [564, 228] on button "Completed Apps" at bounding box center [544, 221] width 157 height 36
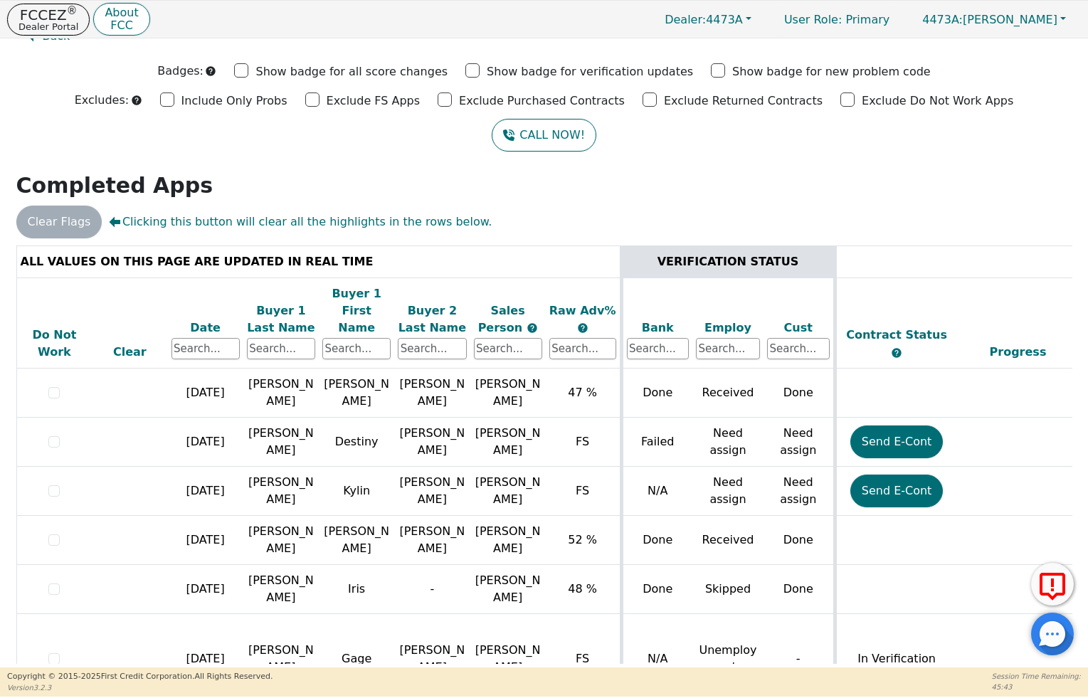
scroll to position [26, 0]
click at [213, 320] on div "Date" at bounding box center [206, 328] width 68 height 17
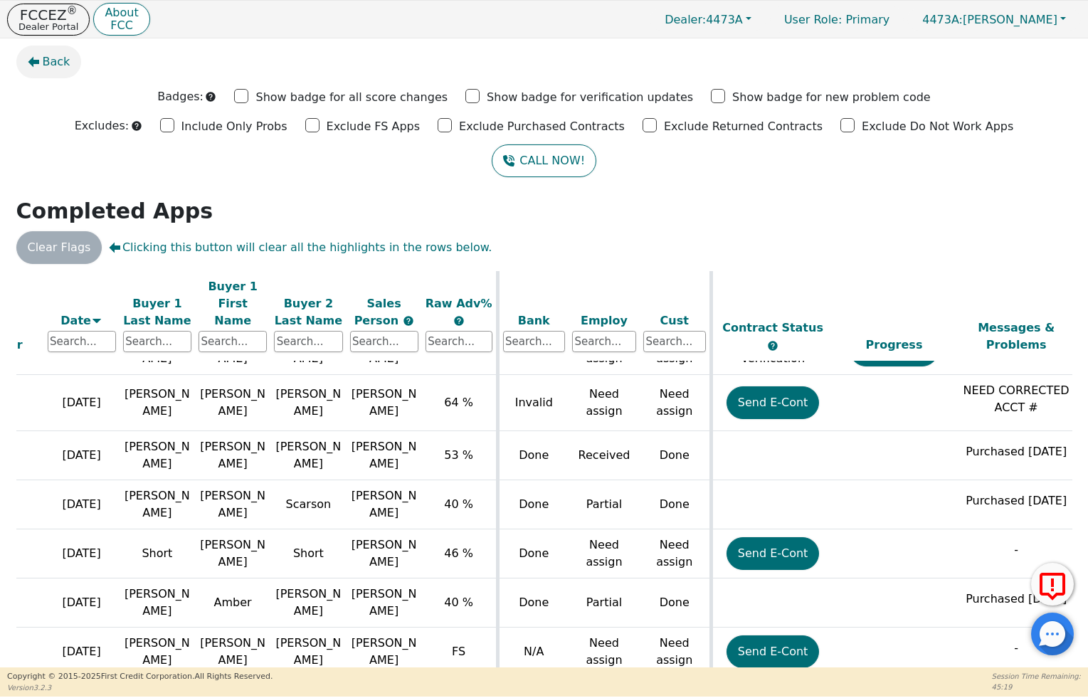
scroll to position [0, 0]
click at [43, 57] on span "Back" at bounding box center [57, 61] width 28 height 17
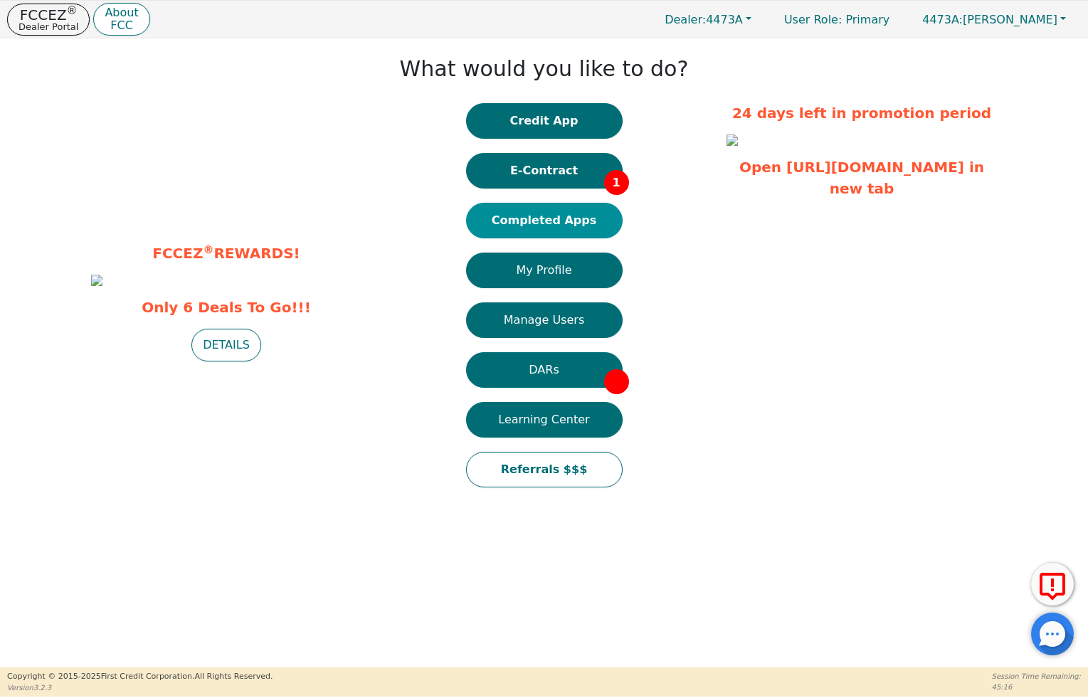
click at [555, 218] on button "Completed Apps" at bounding box center [544, 221] width 157 height 36
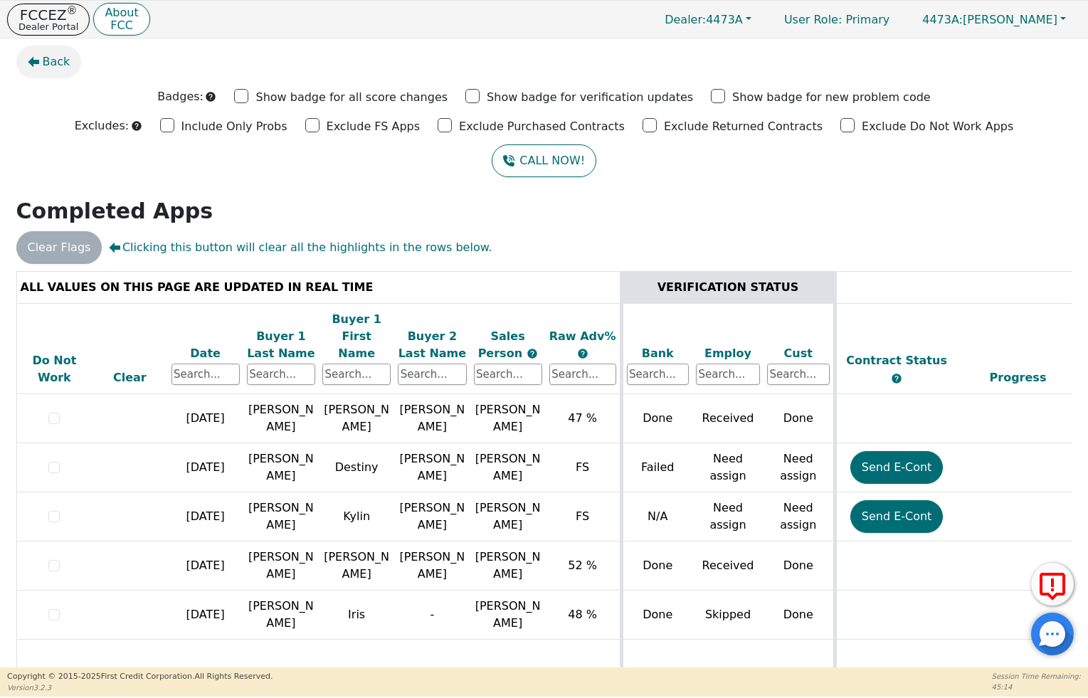
click at [51, 59] on span "Back" at bounding box center [57, 61] width 28 height 17
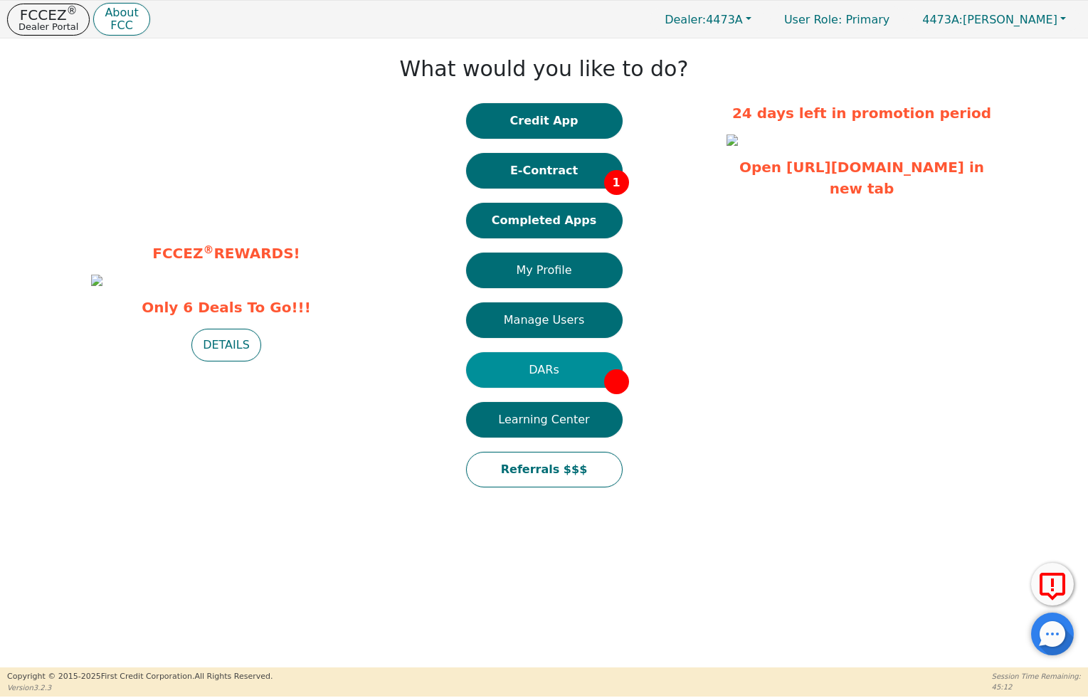
click at [584, 366] on button "DARs" at bounding box center [544, 370] width 157 height 36
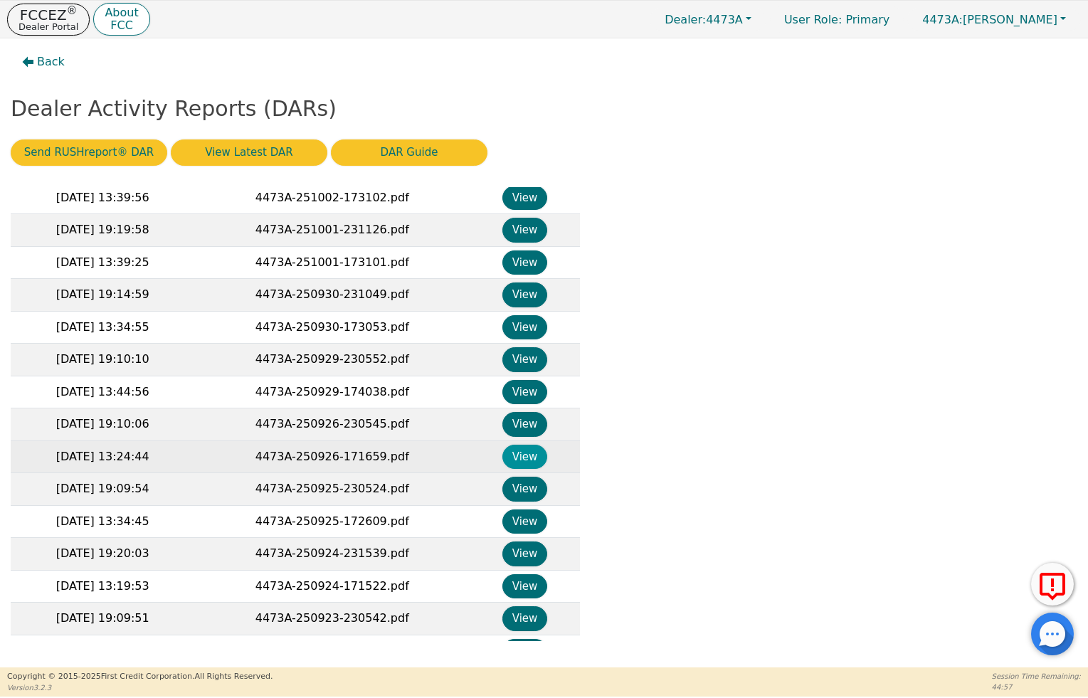
scroll to position [323, 0]
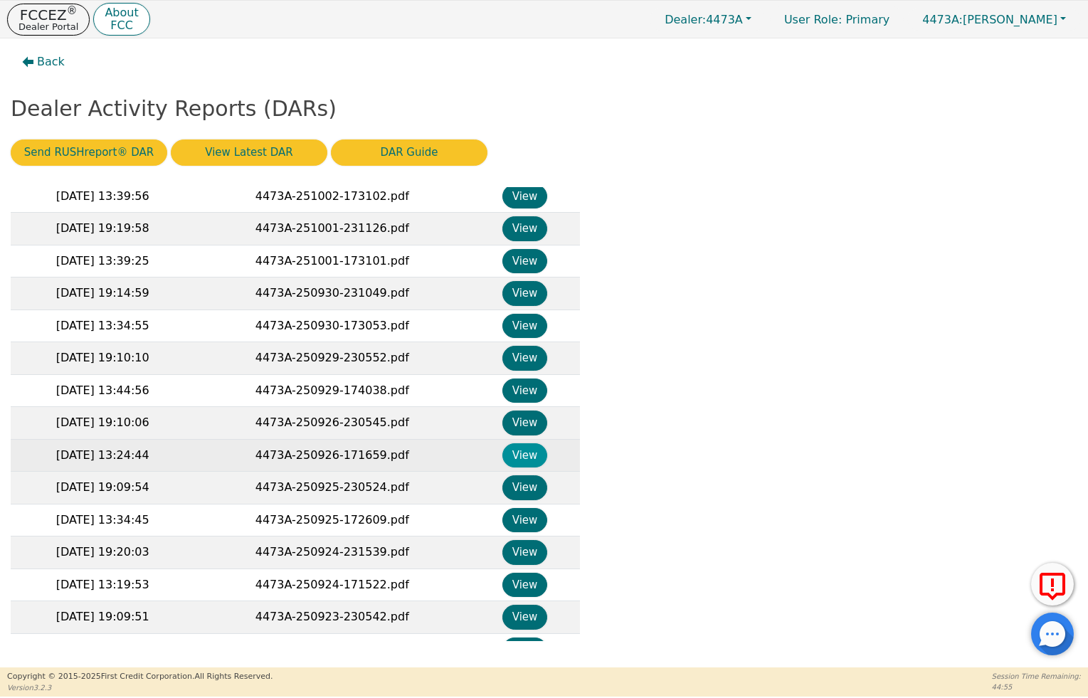
click at [518, 448] on button "View" at bounding box center [525, 455] width 45 height 25
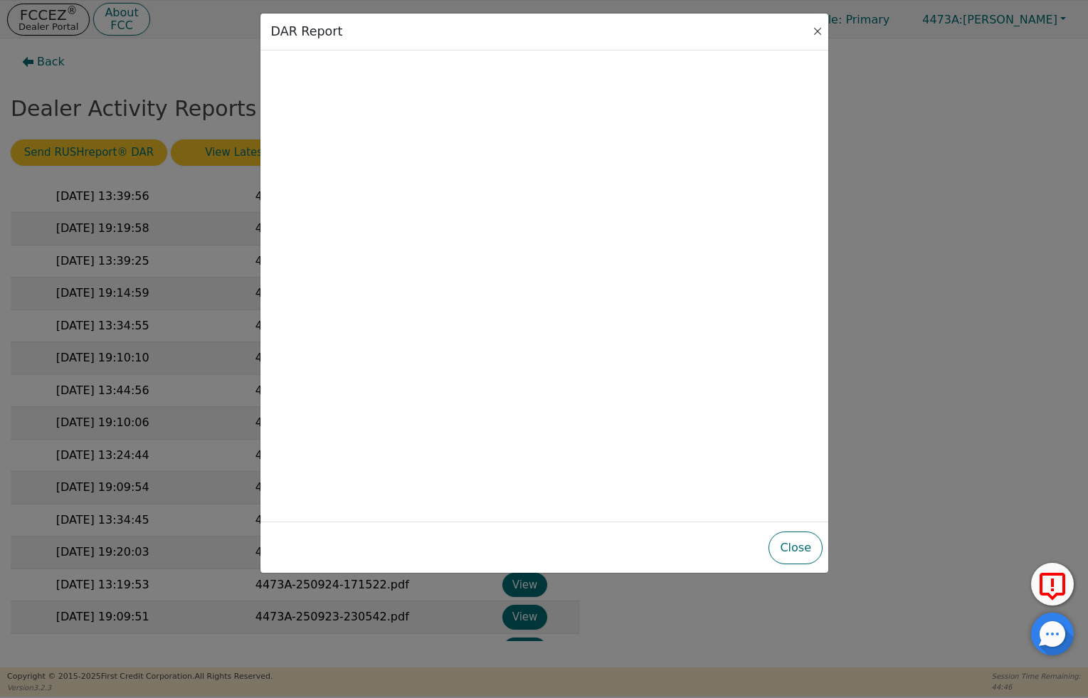
click at [814, 31] on button "Close" at bounding box center [818, 31] width 14 height 14
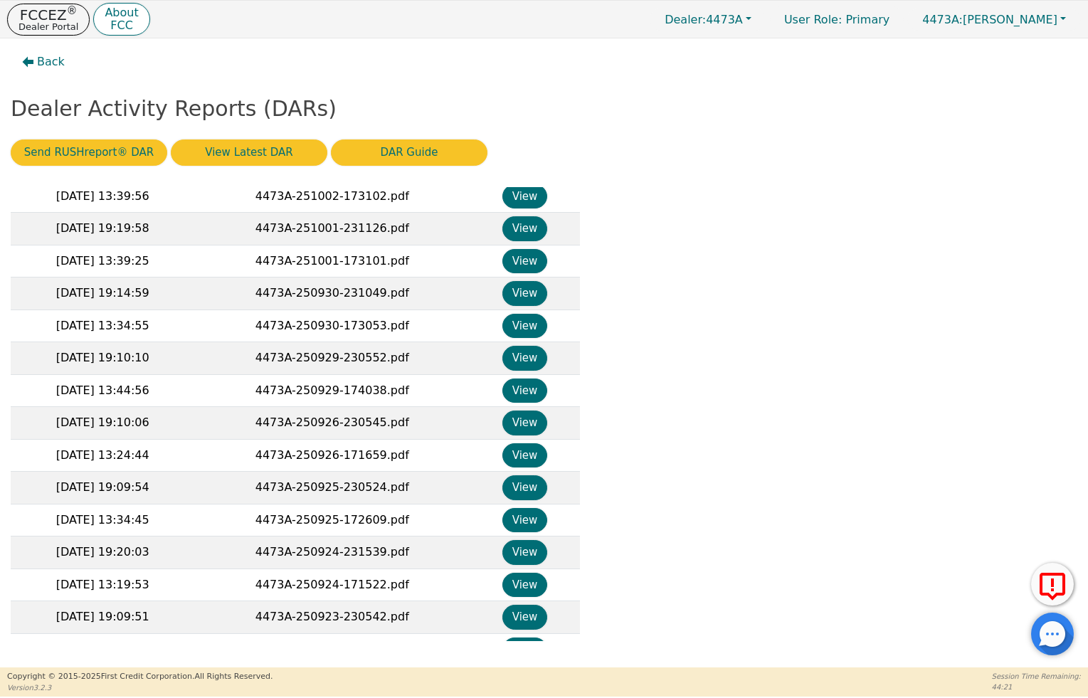
scroll to position [0, 0]
